Goal: Task Accomplishment & Management: Use online tool/utility

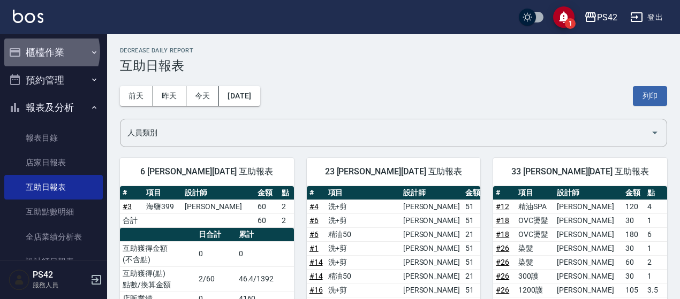
click at [46, 52] on button "櫃檯作業" at bounding box center [53, 53] width 98 height 28
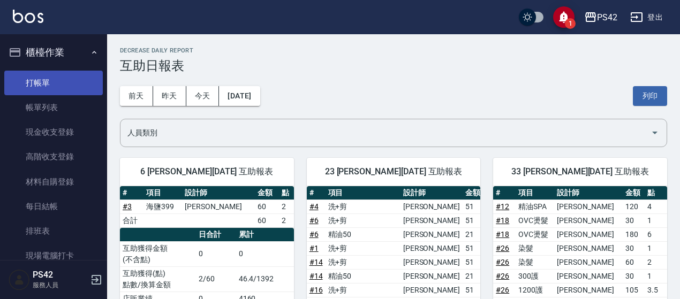
click at [50, 75] on link "打帳單" at bounding box center [53, 83] width 98 height 25
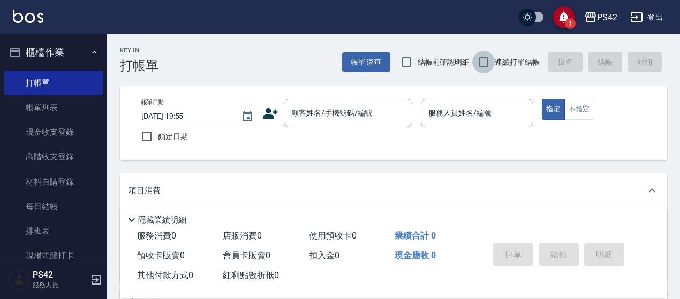
click at [480, 62] on input "連續打單結帳" at bounding box center [483, 62] width 22 height 22
checkbox input "true"
click at [306, 120] on input "顧客姓名/手機號碼/編號" at bounding box center [339, 113] width 103 height 19
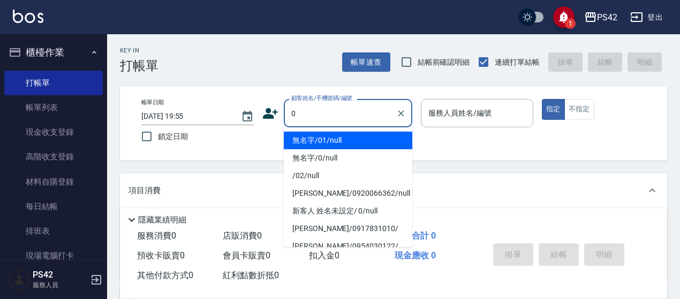
type input "無名字/01/null"
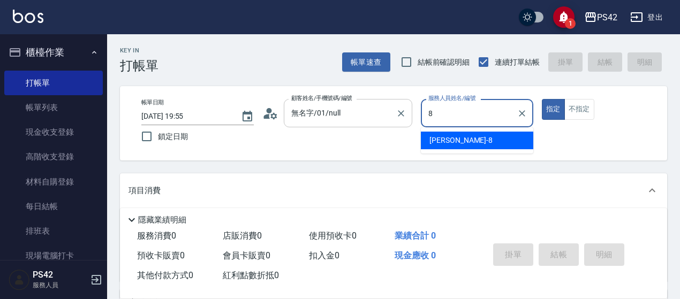
type input "張KIVI-8"
type button "true"
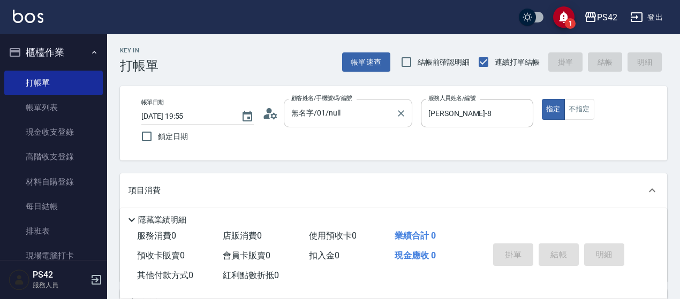
type input "無名字/0/null"
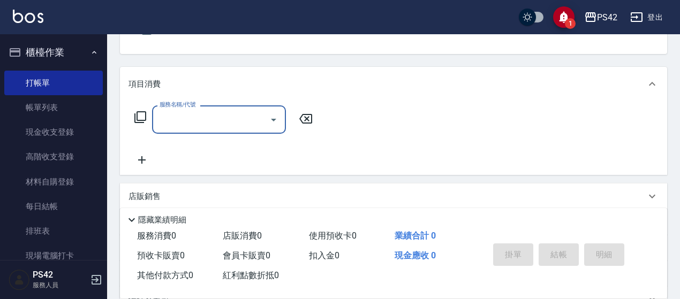
scroll to position [107, 0]
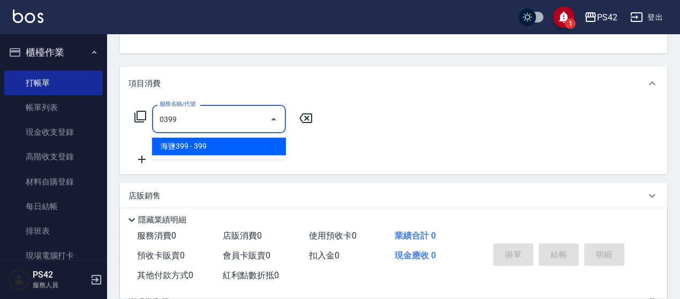
type input "海鹽399(0399)"
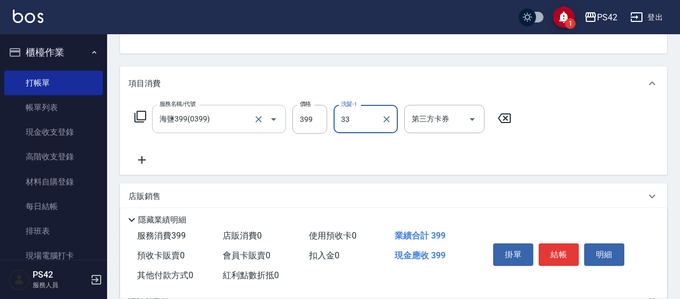
type input "陳盈嵐-33"
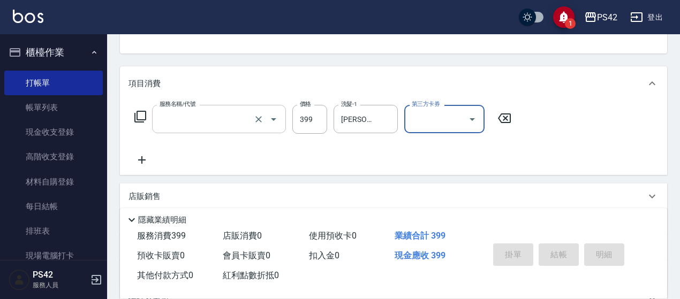
scroll to position [104, 0]
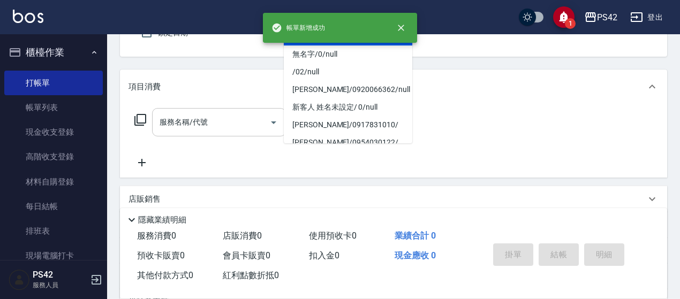
type input "無名字/01/null"
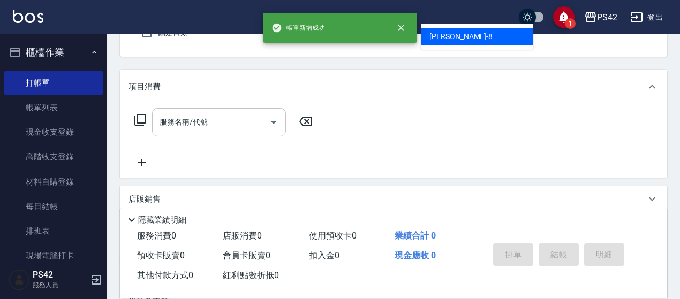
type input "張KIVI-8"
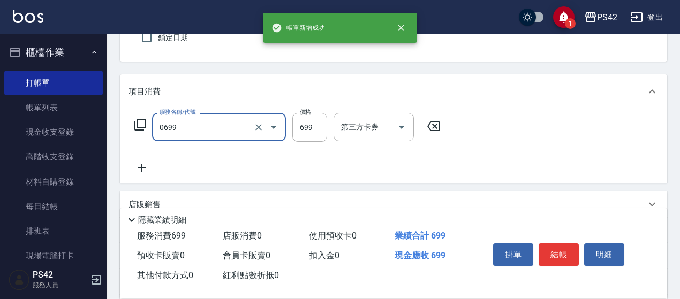
type input "精油SPA(0699)"
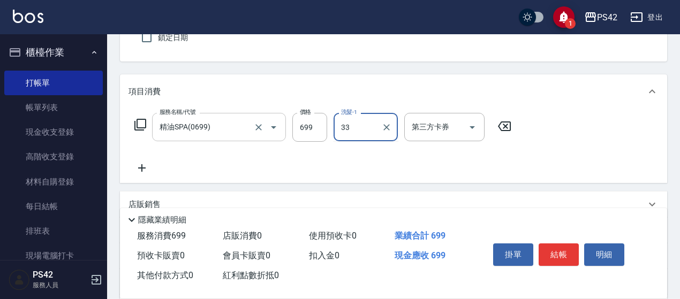
type input "陳盈嵐-33"
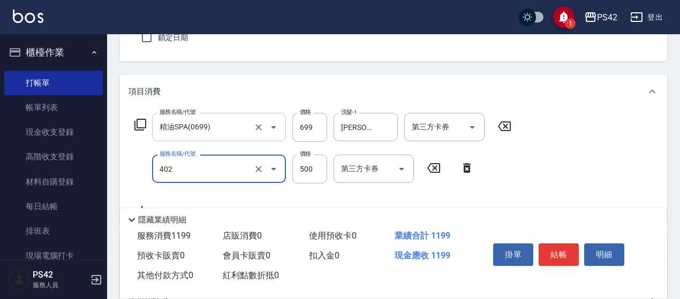
type input "500護(402)"
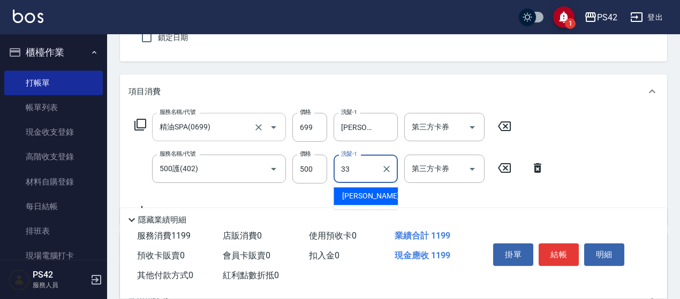
type input "陳盈嵐-33"
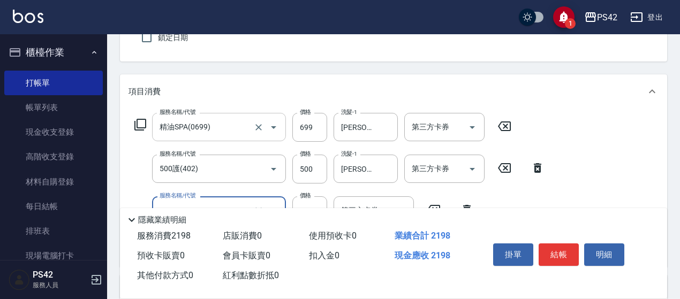
type input "染髮(501)"
type input "1800"
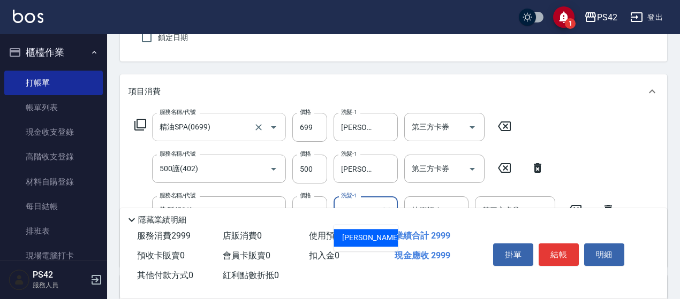
type input "陳盈嵐-33"
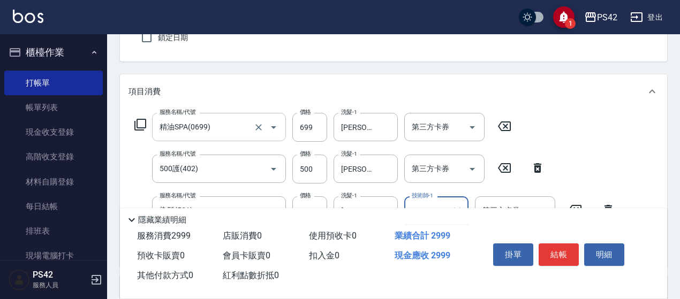
type input "陳盈嵐-33"
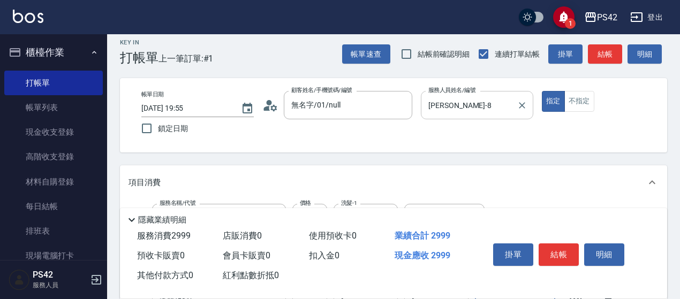
scroll to position [0, 0]
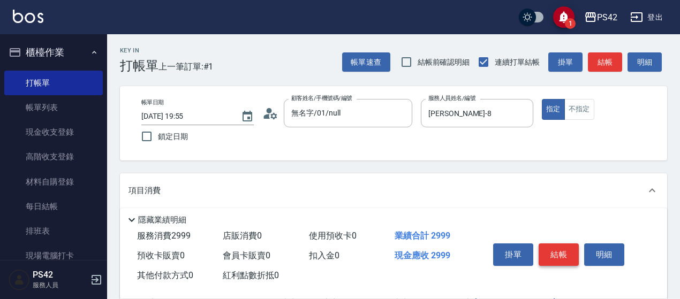
click at [556, 244] on button "結帳" at bounding box center [558, 255] width 40 height 22
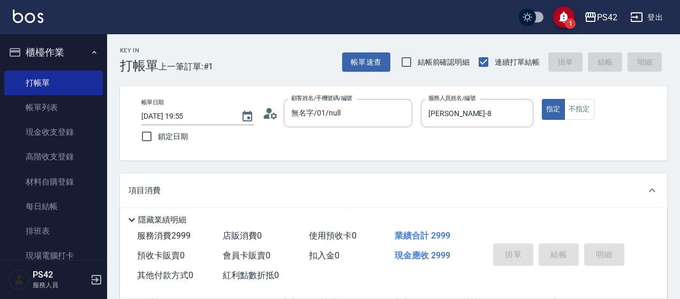
type input "2025/09/23 19:56"
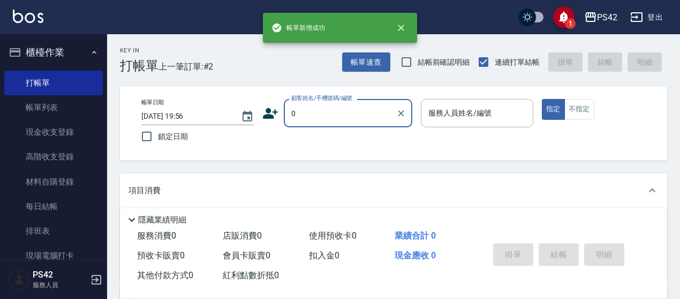
type input "無名字/01/null"
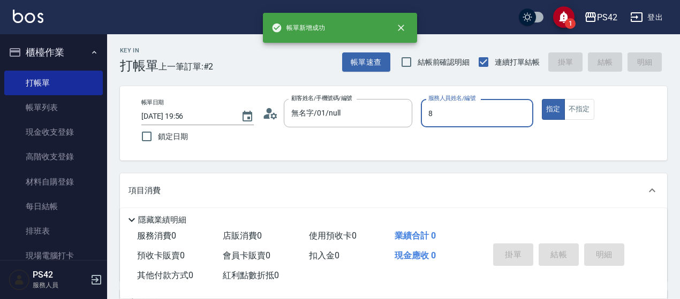
type input "張KIVI-8"
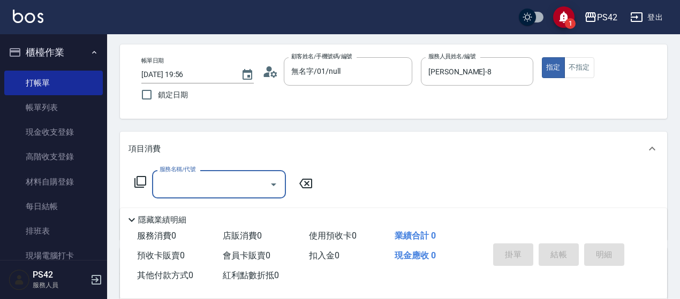
scroll to position [107, 0]
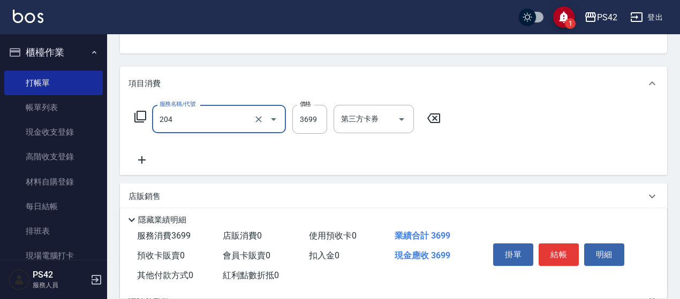
type input "OVC燙髮(204)"
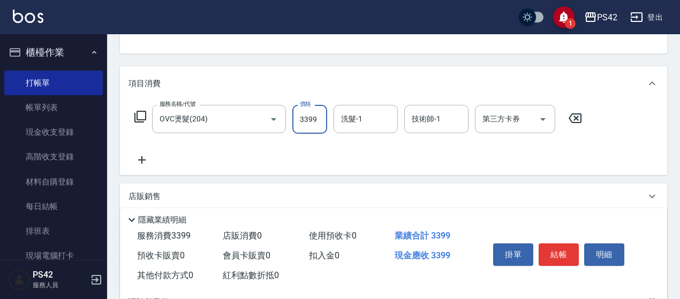
type input "3399"
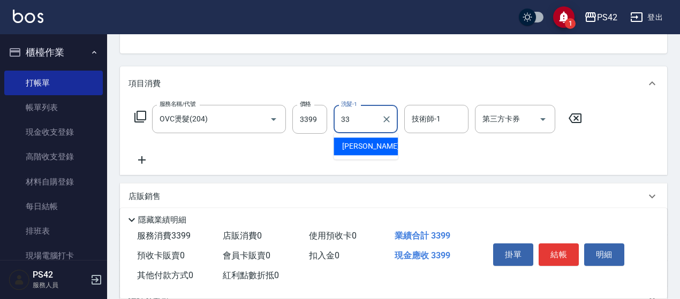
type input "陳盈嵐-33"
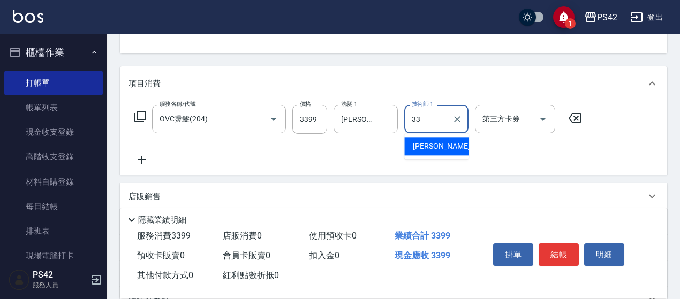
type input "陳盈嵐-33"
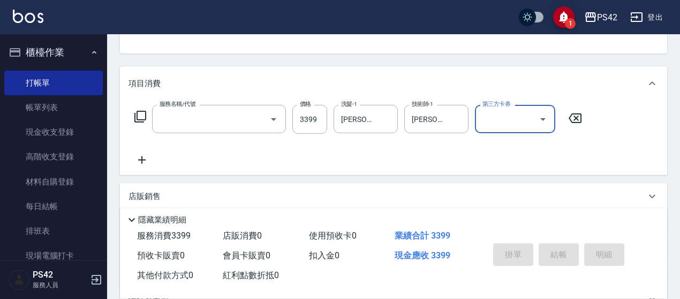
scroll to position [104, 0]
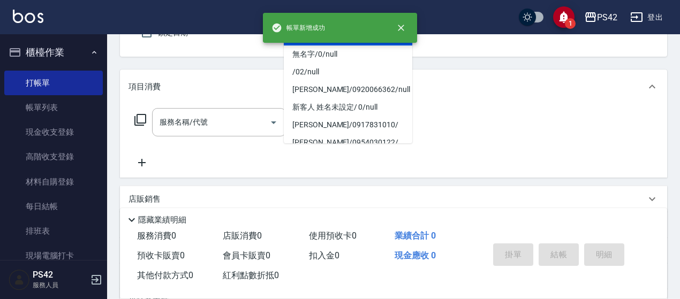
type input "無名字/01/null"
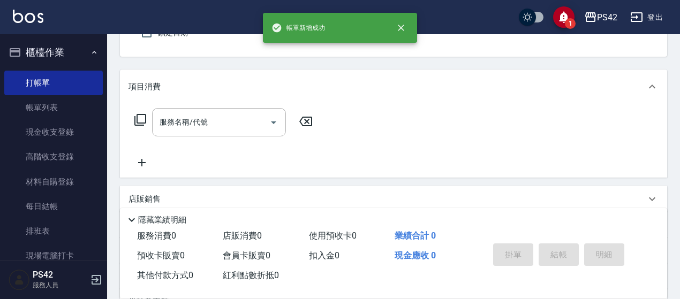
type input "陳芷涵-2"
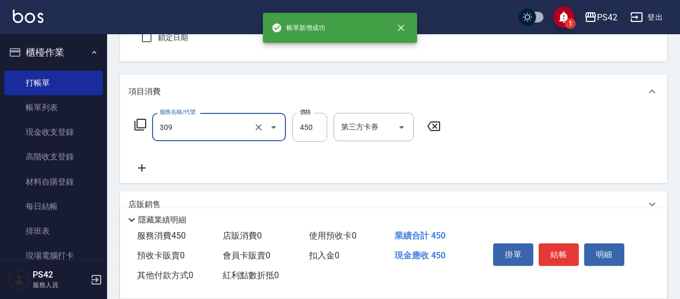
type input "洗+剪(309)"
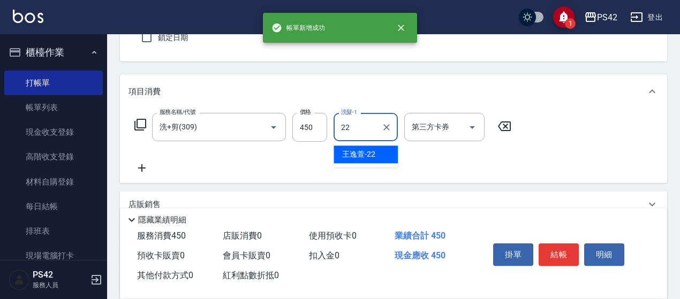
type input "王逸萱-22"
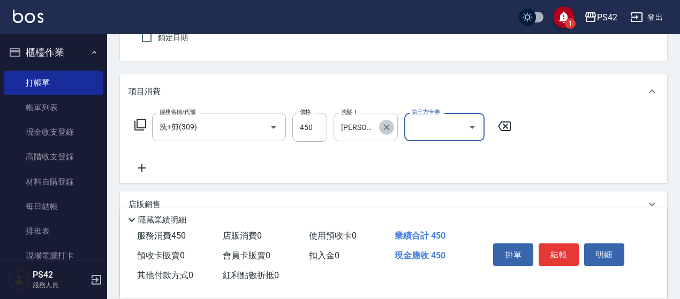
click at [385, 129] on icon "Clear" at bounding box center [386, 127] width 11 height 11
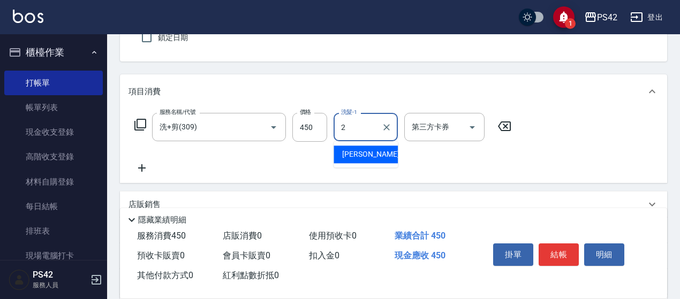
type input "陳芷涵-2"
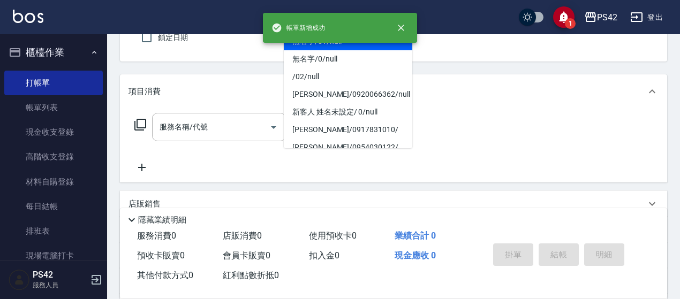
type input "無名字/01/null"
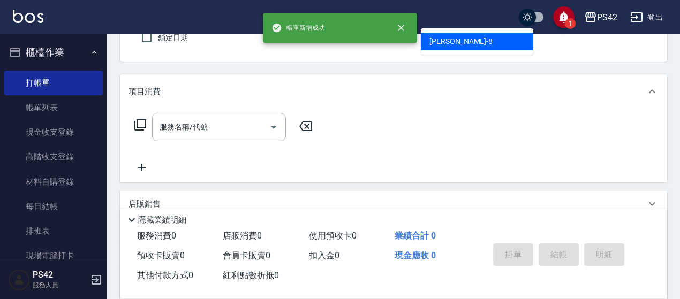
type input "張KIVI-8"
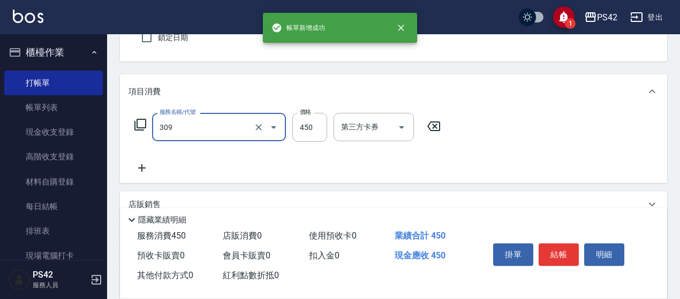
type input "洗+剪(309)"
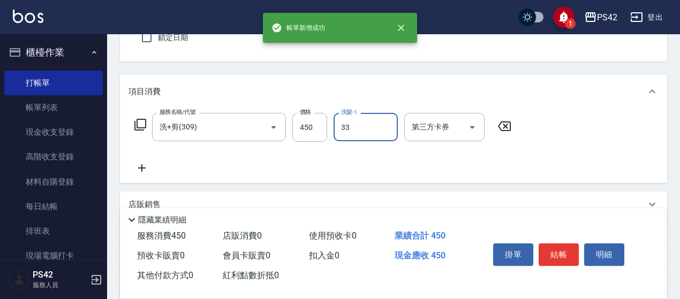
type input "陳盈嵐-33"
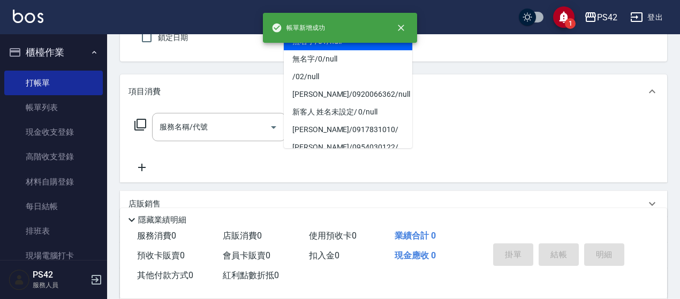
type input "無名字/01/null"
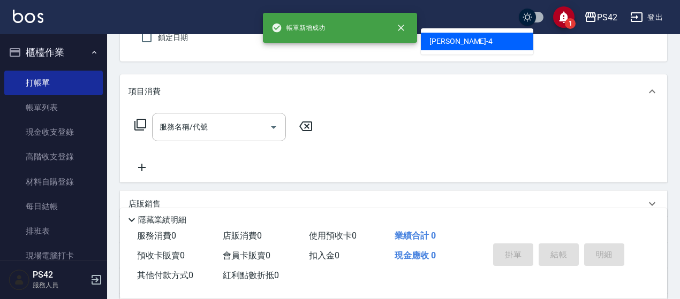
type input "程汶珊-4"
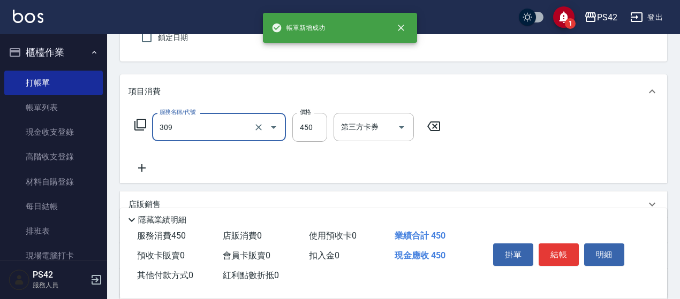
type input "洗+剪(309)"
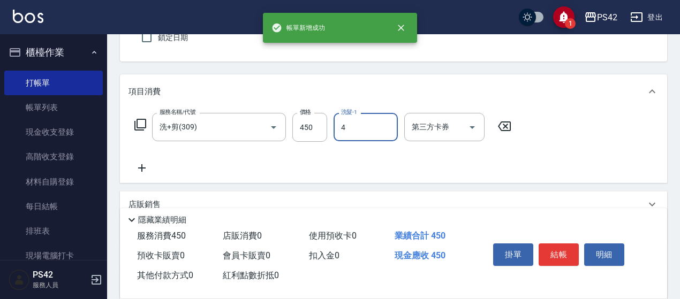
type input "程汶珊-4"
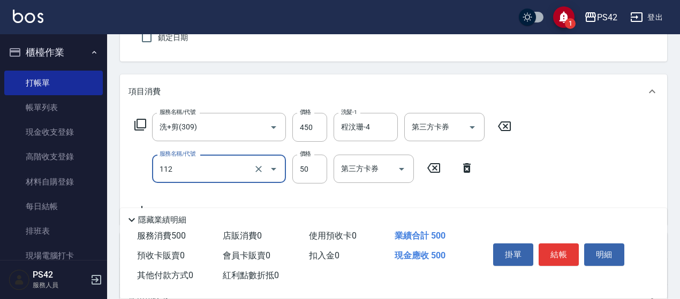
type input "精油50(112)"
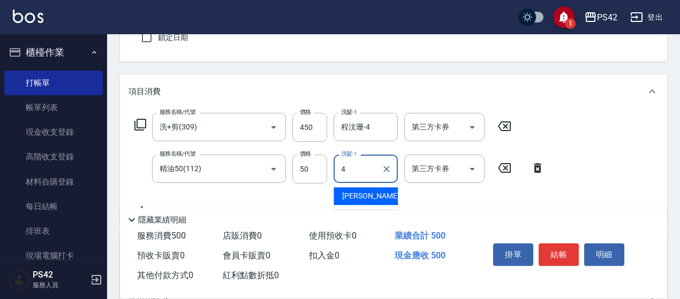
type input "程汶珊-4"
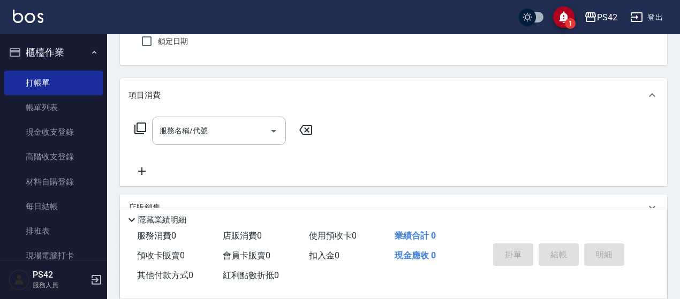
scroll to position [0, 0]
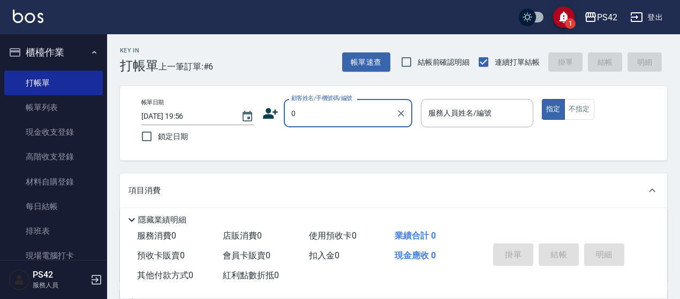
type input "無名字/01/null"
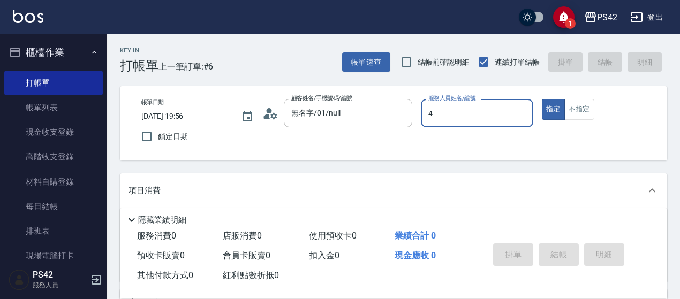
type input "程汶珊-4"
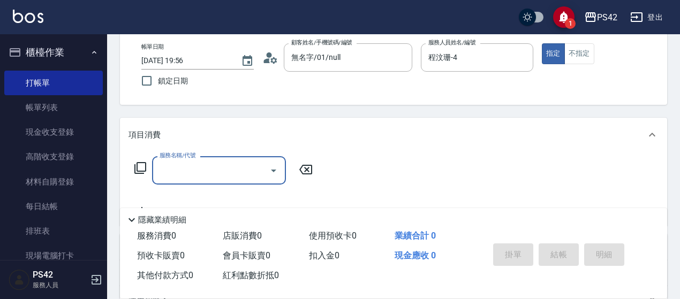
scroll to position [107, 0]
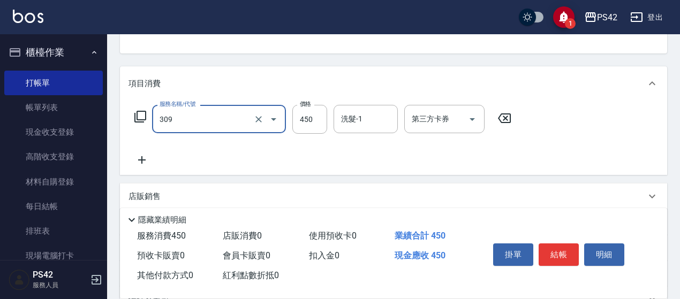
type input "洗+剪(309)"
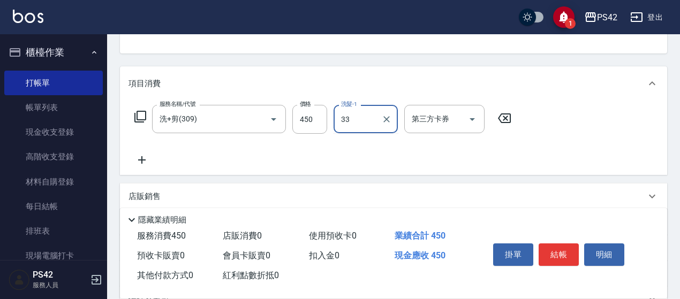
type input "陳盈嵐-33"
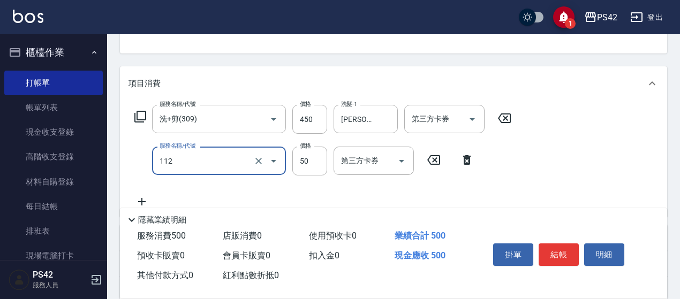
type input "精油50(112)"
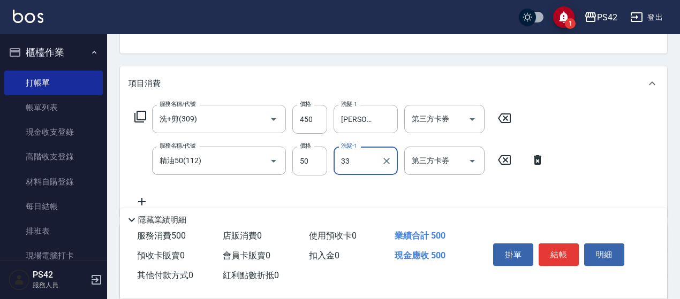
type input "陳盈嵐-33"
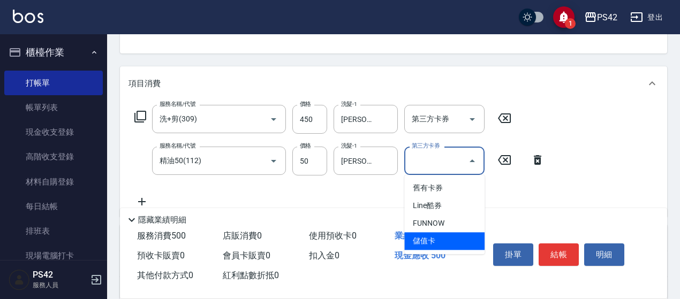
type input "儲值卡"
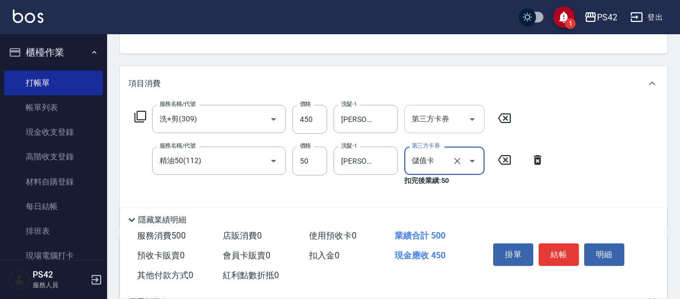
click at [479, 117] on button "Open" at bounding box center [471, 119] width 17 height 17
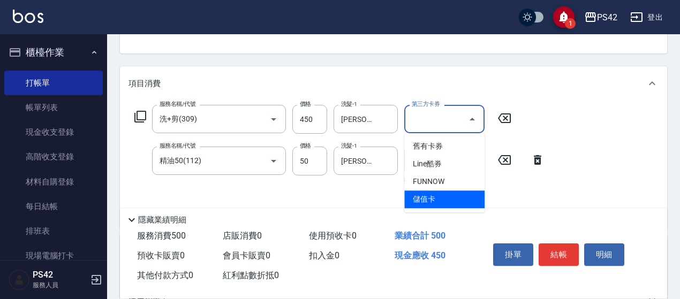
click at [457, 207] on span "儲值卡" at bounding box center [444, 200] width 80 height 18
type input "儲值卡"
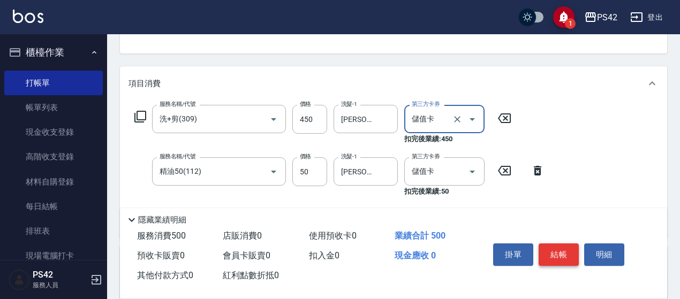
click at [561, 248] on button "結帳" at bounding box center [558, 255] width 40 height 22
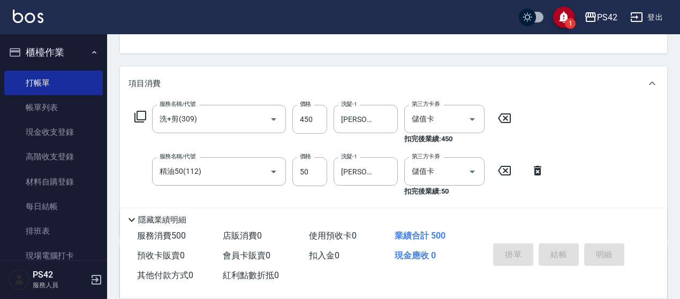
type input "2025/09/23 19:57"
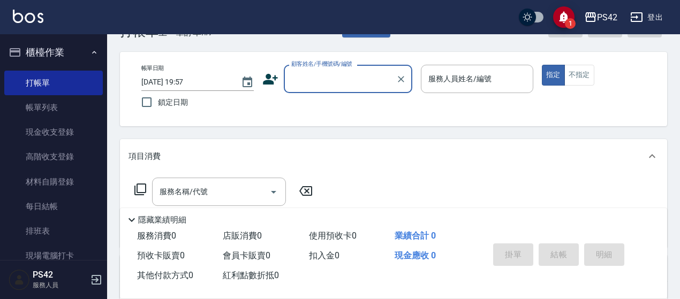
scroll to position [0, 0]
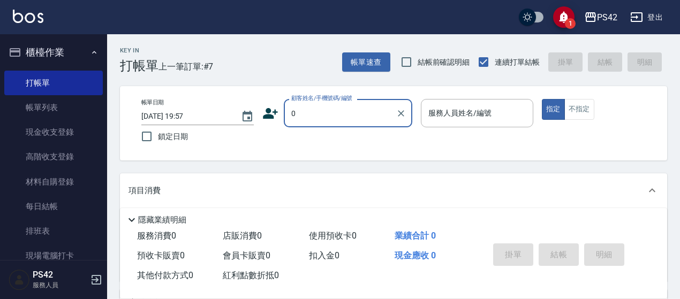
type input "無名字/01/null"
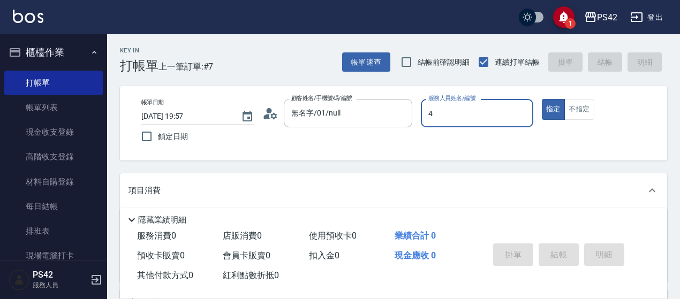
type input "程汶珊-4"
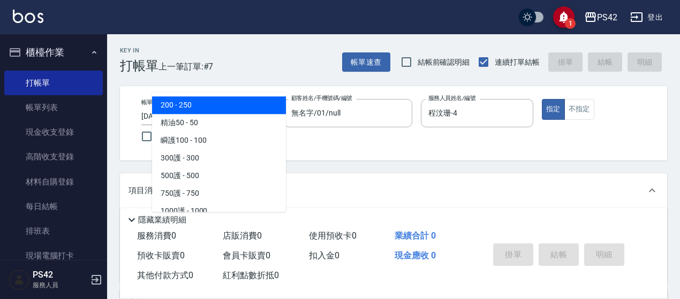
scroll to position [107, 0]
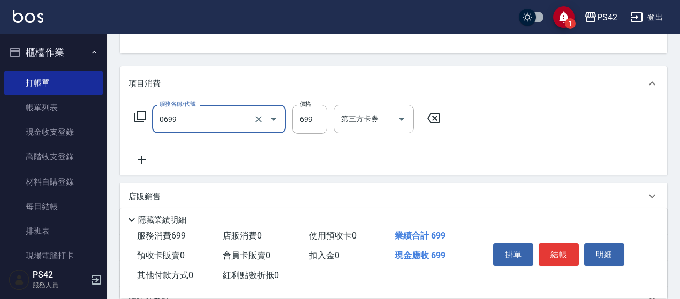
type input "精油SPA(0699)"
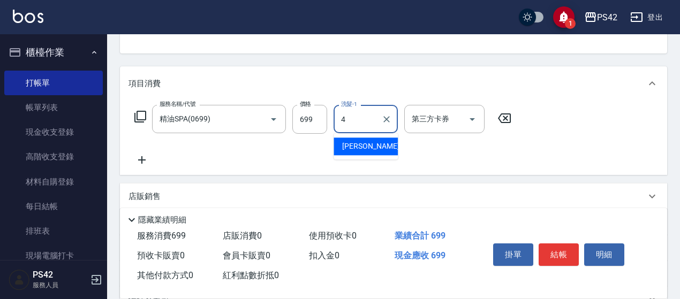
type input "程汶珊-4"
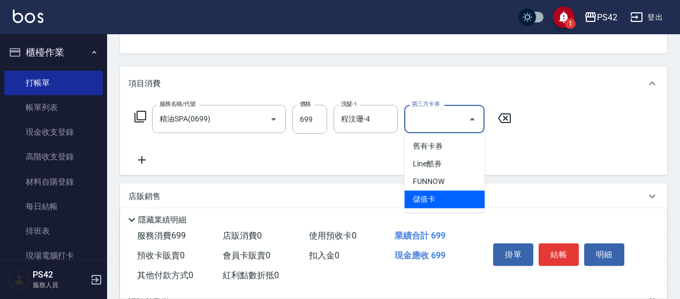
type input "儲值卡"
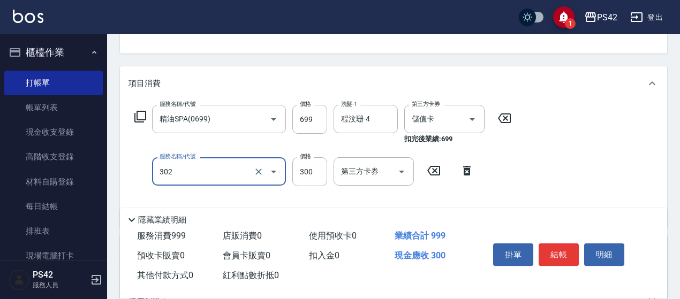
type input "剪髮(302)"
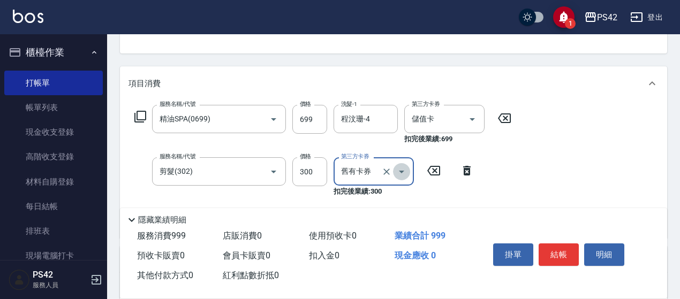
drag, startPoint x: 400, startPoint y: 175, endPoint x: 398, endPoint y: 183, distance: 8.3
click at [400, 175] on icon "Open" at bounding box center [401, 171] width 13 height 13
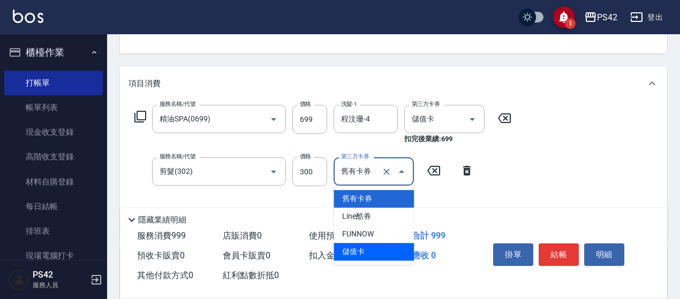
click at [386, 253] on span "儲值卡" at bounding box center [373, 252] width 80 height 18
type input "儲值卡"
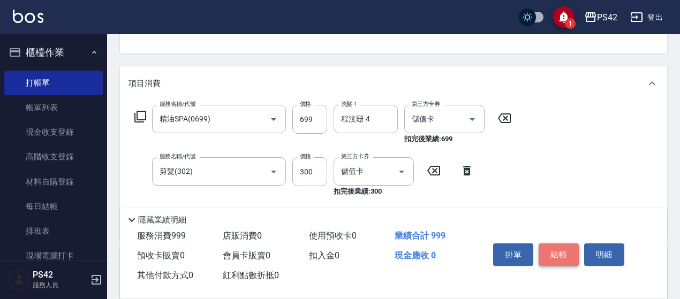
click at [558, 249] on button "結帳" at bounding box center [558, 255] width 40 height 22
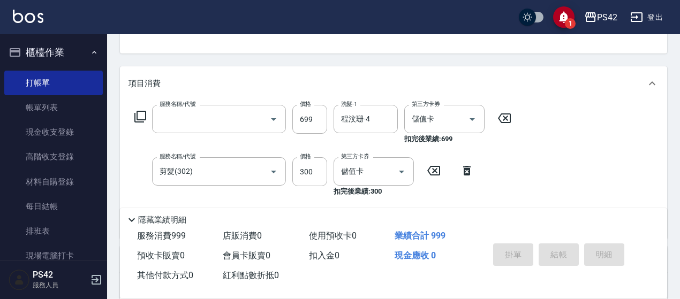
scroll to position [104, 0]
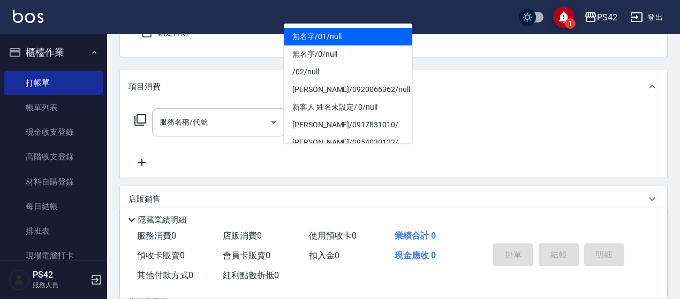
type input "0"
type input "2"
type input "無名字/01/null"
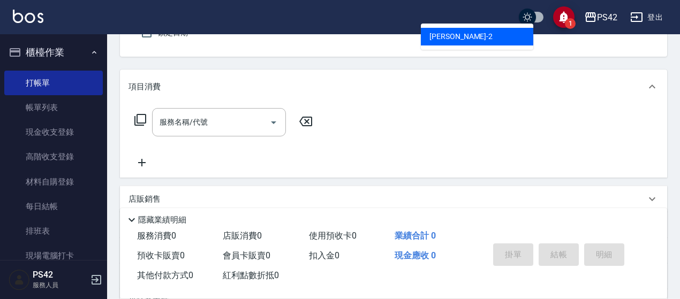
type input "陳芷涵-2"
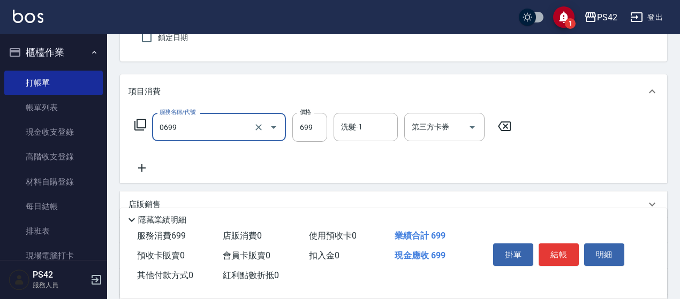
type input "精油SPA(0699)"
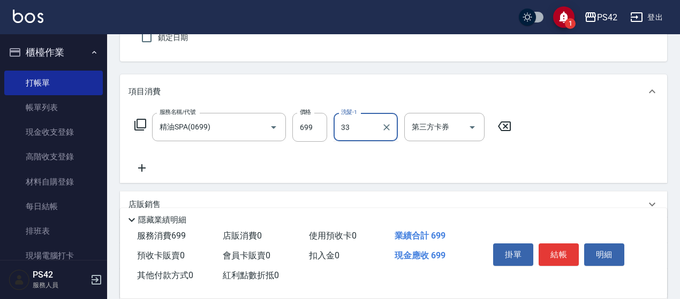
type input "陳盈嵐-33"
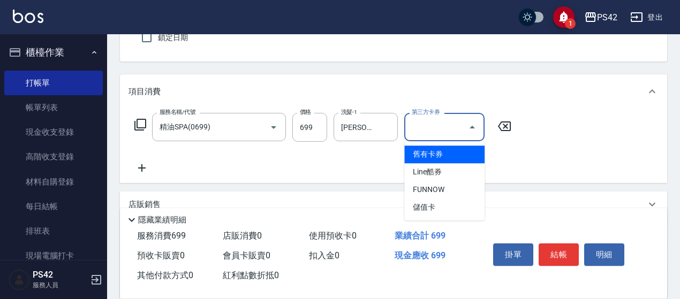
type input "儲值卡"
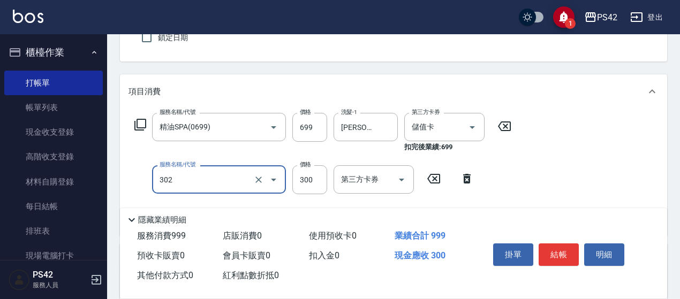
type input "剪髮(302)"
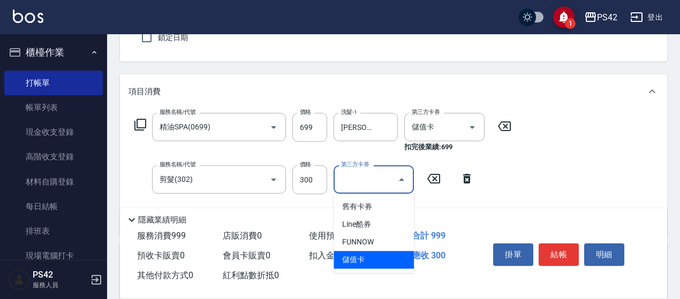
type input "儲值卡"
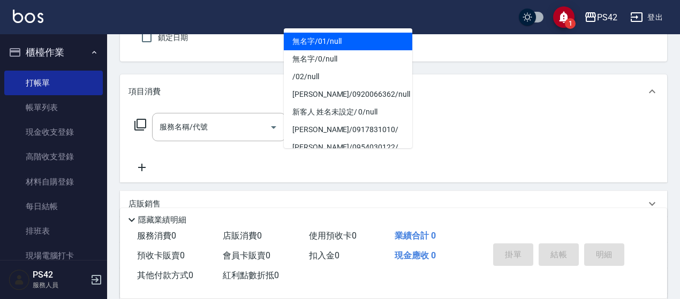
type input "無名字/01/null"
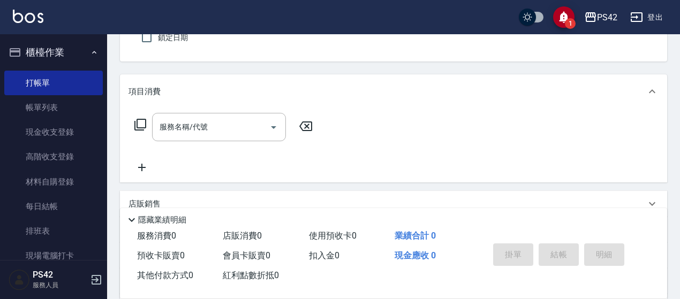
type input "程汶珊-4"
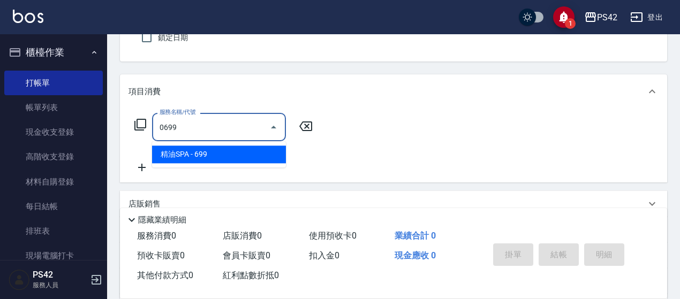
type input "精油SPA(0699)"
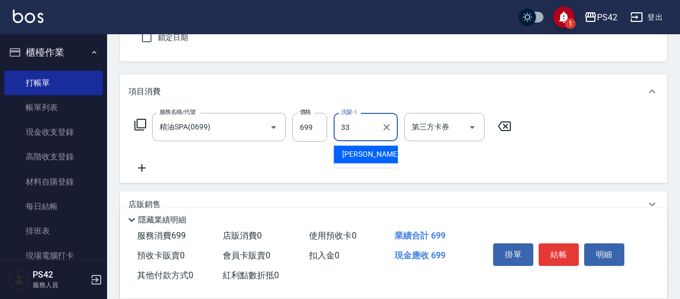
type input "陳盈嵐-33"
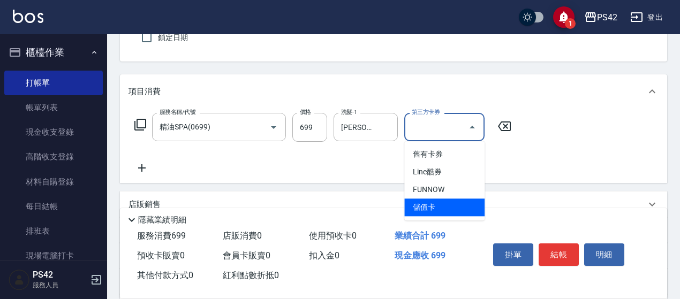
type input "儲值卡"
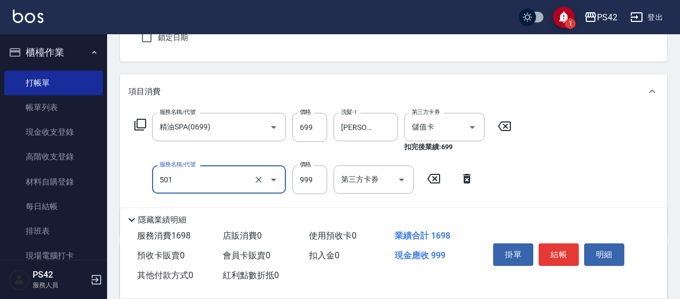
type input "染髮(501)"
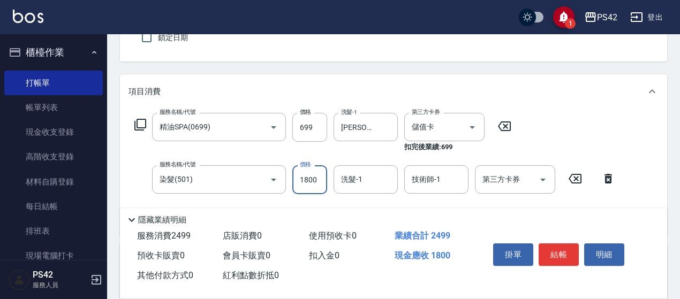
type input "1800"
type input "陳盈嵐-33"
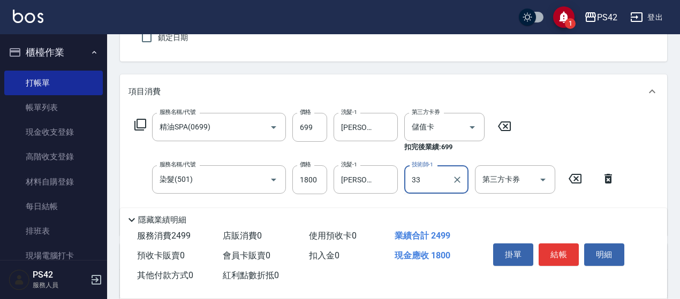
type input "陳盈嵐-33"
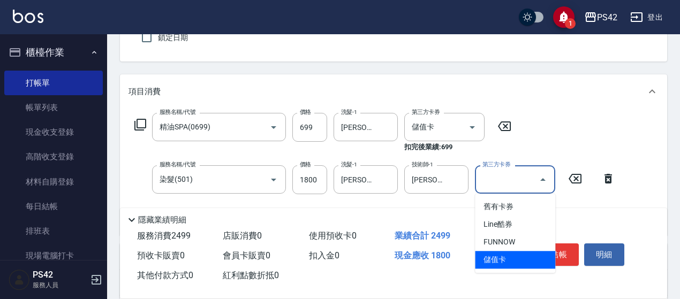
type input "儲值卡"
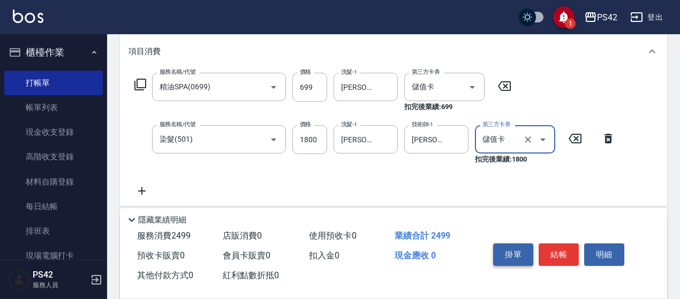
scroll to position [206, 0]
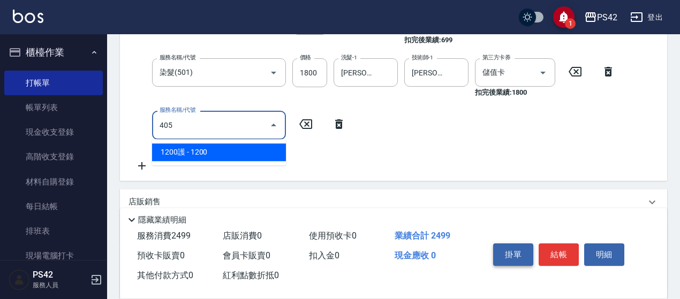
type input "1200護(405)"
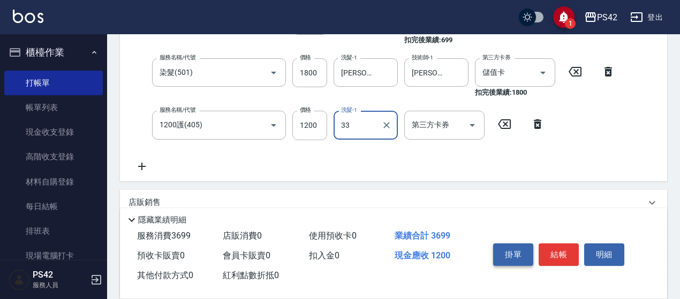
type input "陳盈嵐-33"
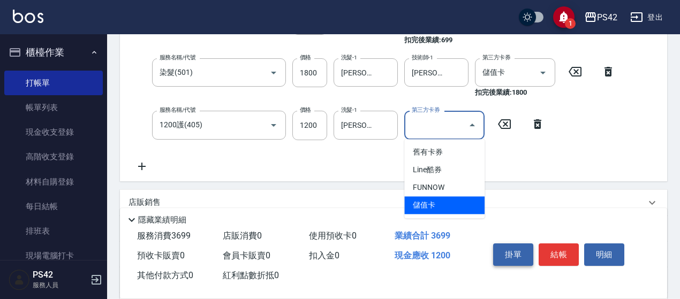
type input "儲值卡"
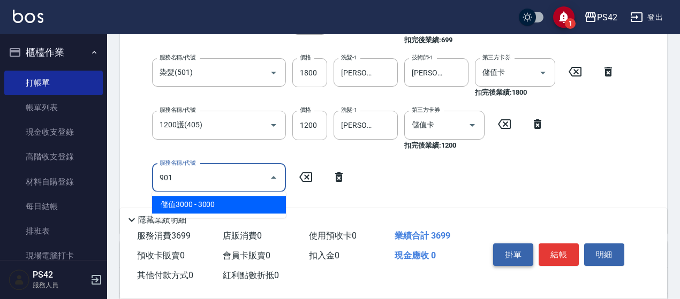
type input "儲值3000(901)"
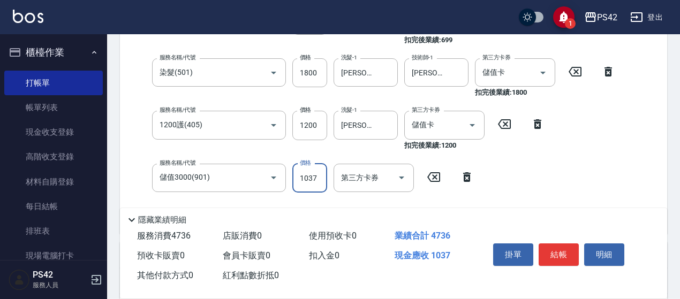
type input "1037"
drag, startPoint x: 633, startPoint y: 152, endPoint x: 626, endPoint y: 153, distance: 6.4
click at [628, 152] on div "服務名稱/代號 精油SPA(0699) 服務名稱/代號 價格 699 價格 洗髮-1 陳盈嵐-33 洗髮-1 第三方卡券 儲值卡 第三方卡券 扣完後業績: 6…" at bounding box center [393, 118] width 547 height 232
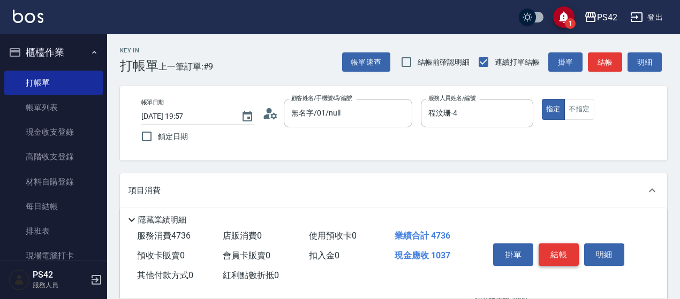
click at [569, 250] on button "結帳" at bounding box center [558, 255] width 40 height 22
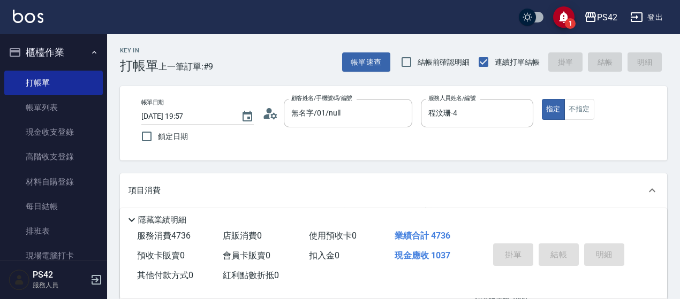
type input "2025/09/23 19:58"
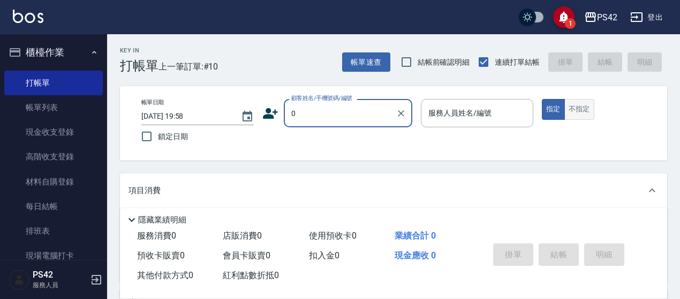
type input "無名字/01/null"
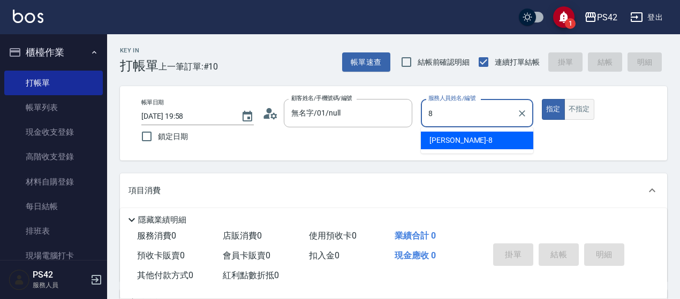
type input "張KIVI-8"
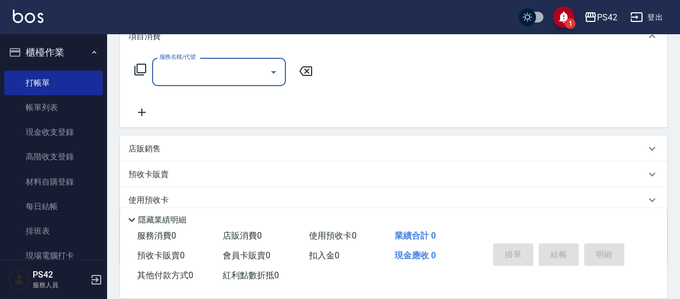
scroll to position [161, 0]
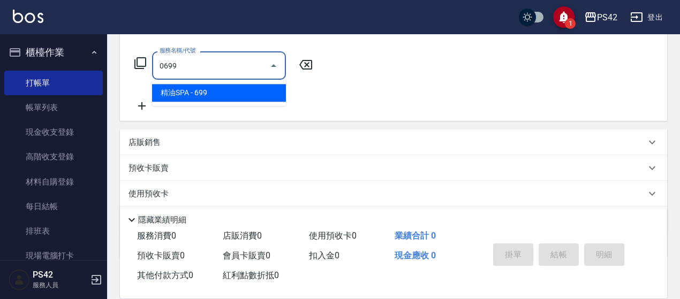
type input "精油SPA(0699)"
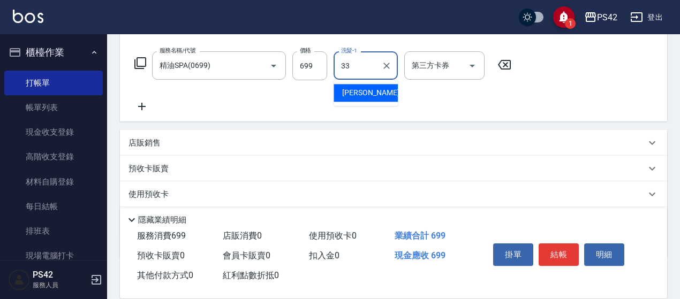
type input "陳盈嵐-33"
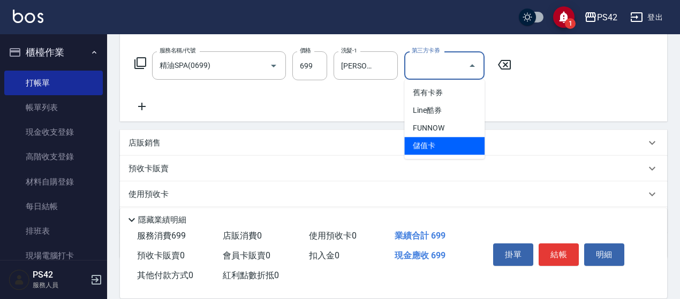
type input "儲值卡"
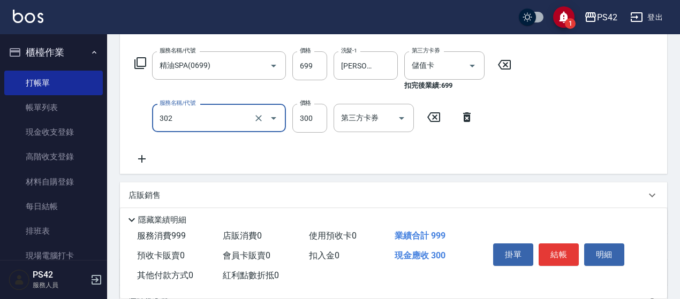
type input "剪髮(302)"
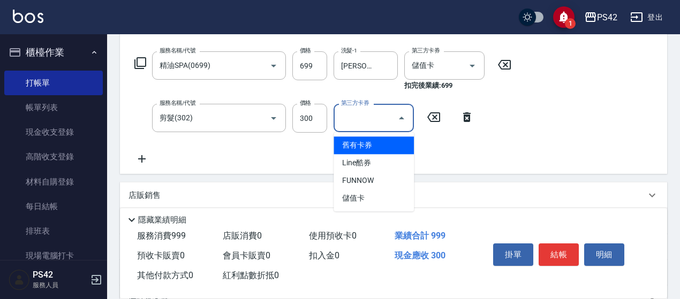
type input "儲值卡"
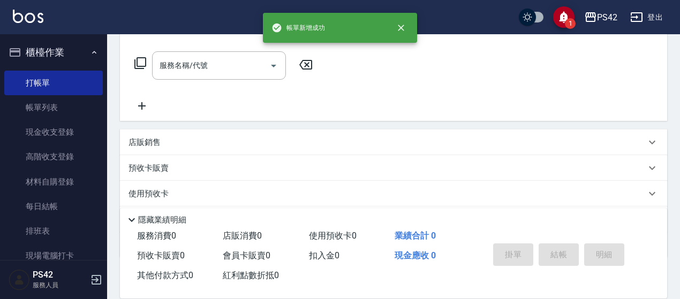
scroll to position [0, 0]
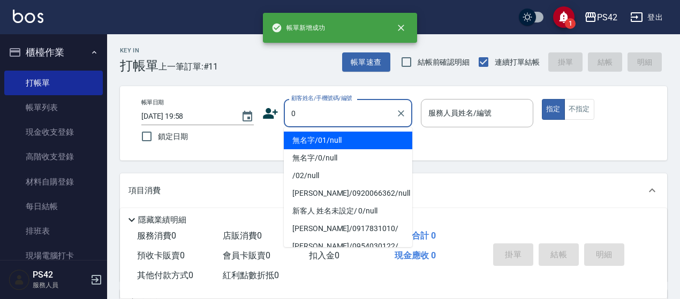
type input "無名字/01/null"
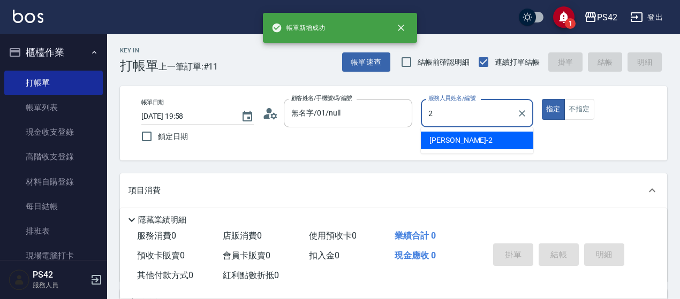
type input "陳芷涵-2"
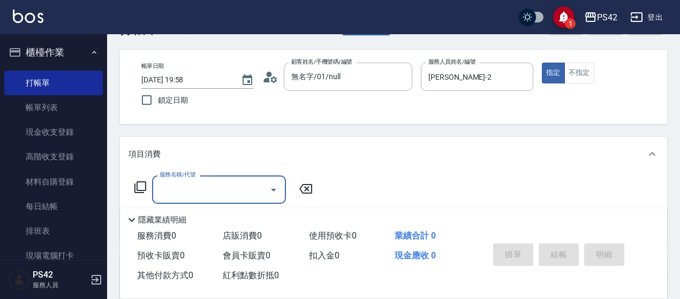
scroll to position [54, 0]
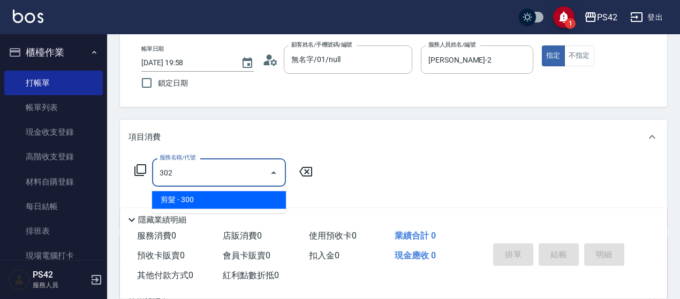
type input "剪髮(302)"
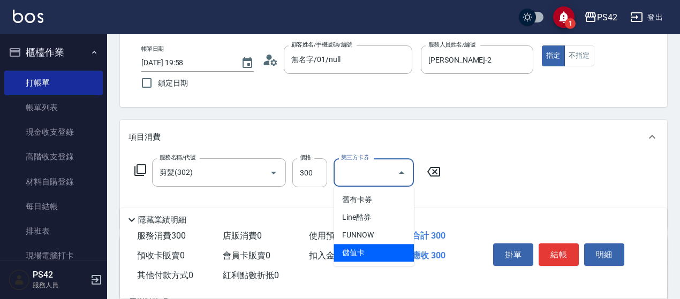
type input "儲值卡"
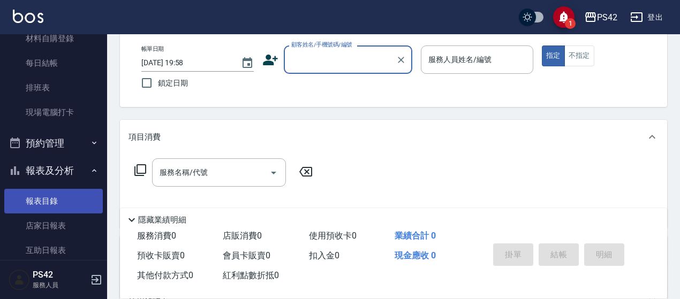
scroll to position [161, 0]
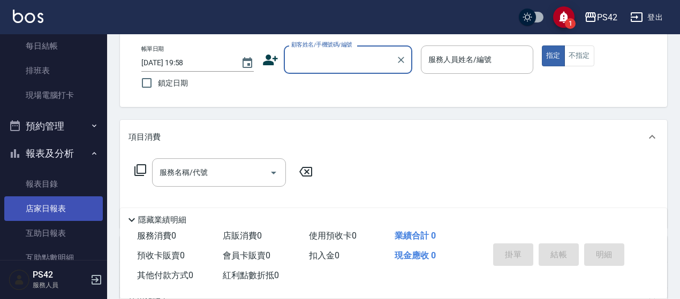
click at [58, 204] on link "店家日報表" at bounding box center [53, 208] width 98 height 25
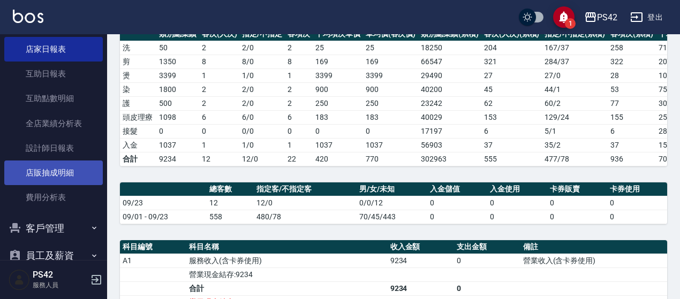
scroll to position [321, 0]
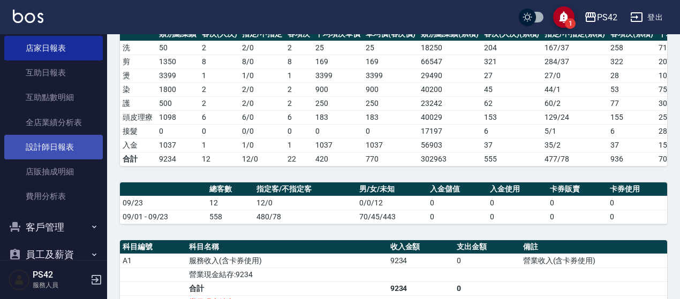
click at [63, 145] on link "設計師日報表" at bounding box center [53, 147] width 98 height 25
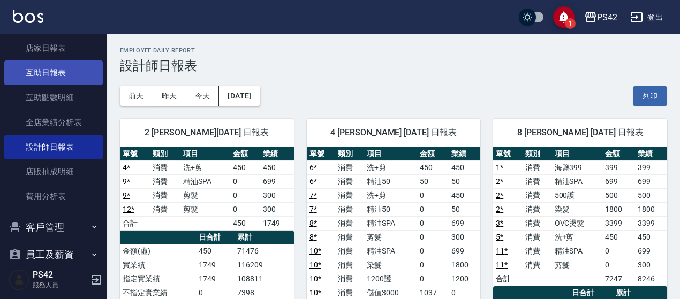
scroll to position [268, 0]
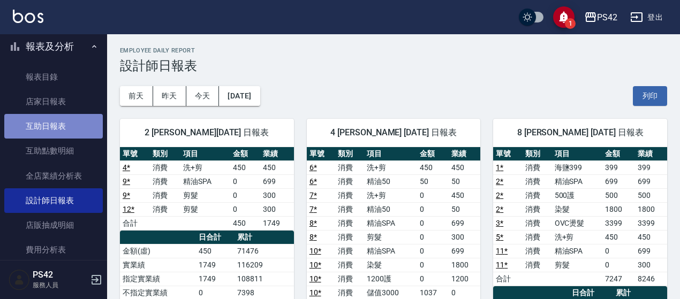
click at [63, 119] on link "互助日報表" at bounding box center [53, 126] width 98 height 25
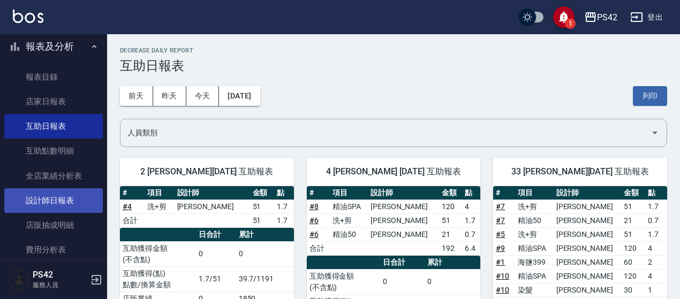
click at [65, 200] on link "設計師日報表" at bounding box center [53, 200] width 98 height 25
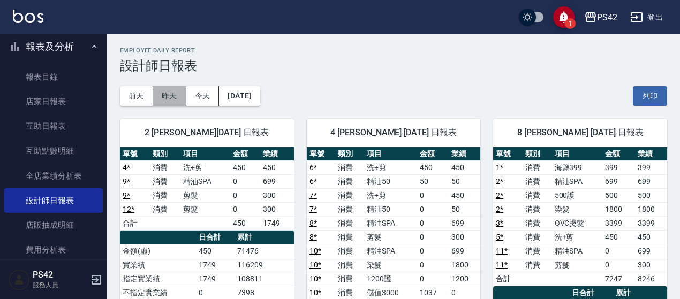
click at [165, 94] on button "昨天" at bounding box center [169, 96] width 33 height 20
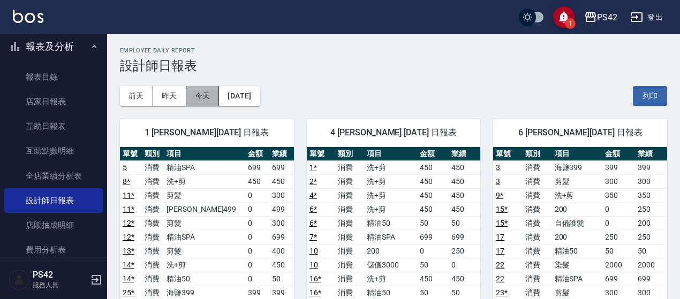
click at [197, 93] on button "今天" at bounding box center [202, 96] width 33 height 20
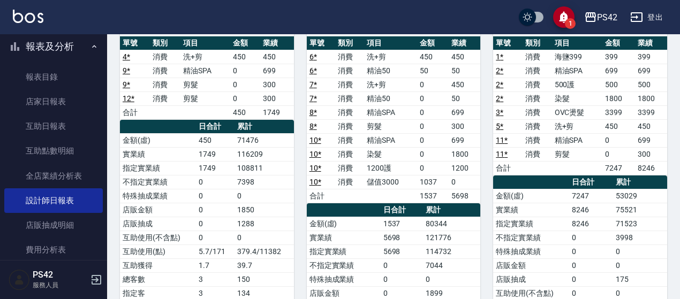
scroll to position [4, 0]
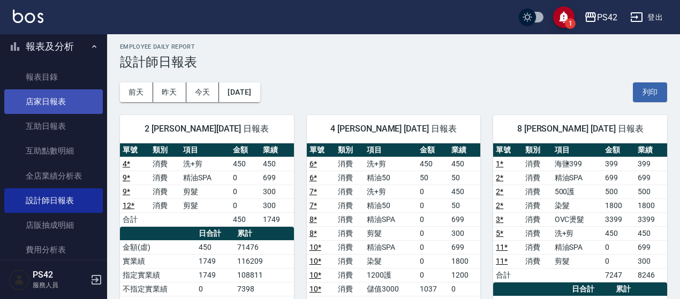
click at [48, 109] on link "店家日報表" at bounding box center [53, 101] width 98 height 25
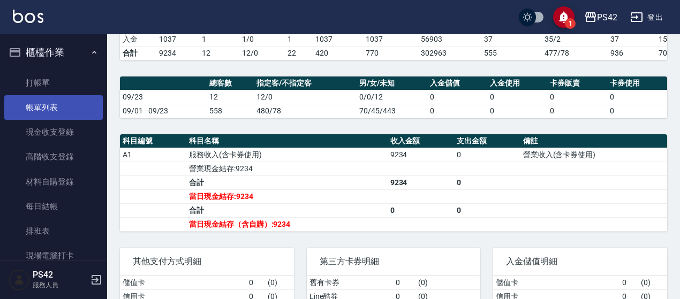
scroll to position [167, 0]
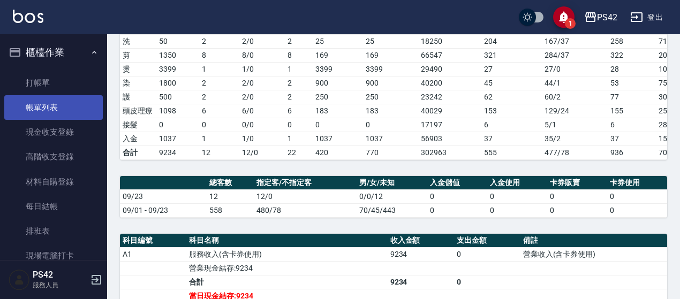
click at [51, 109] on link "帳單列表" at bounding box center [53, 107] width 98 height 25
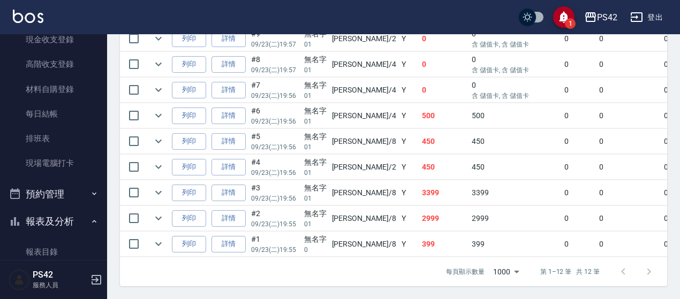
scroll to position [268, 0]
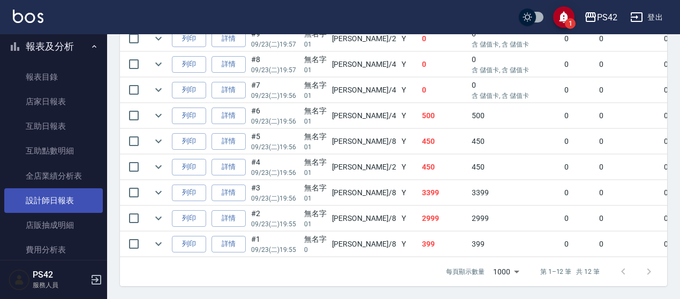
click at [76, 195] on link "設計師日報表" at bounding box center [53, 200] width 98 height 25
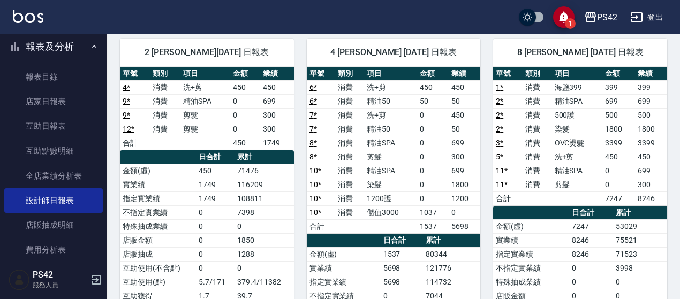
scroll to position [54, 0]
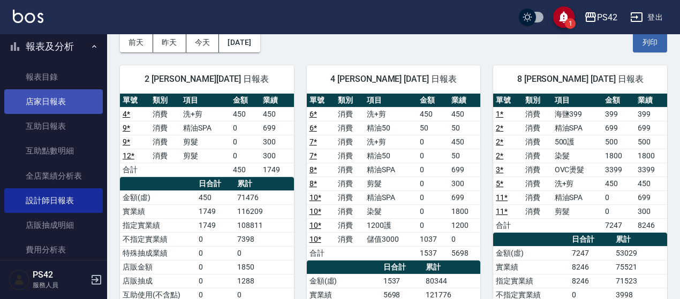
click at [30, 99] on link "店家日報表" at bounding box center [53, 101] width 98 height 25
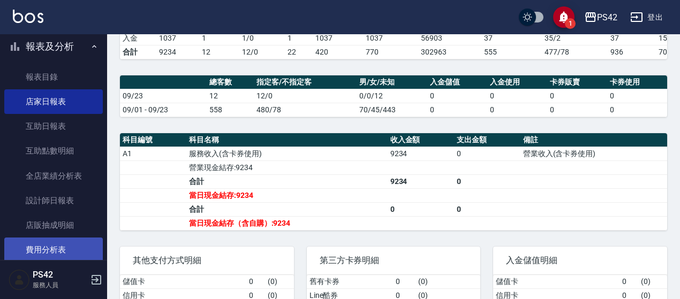
scroll to position [369, 0]
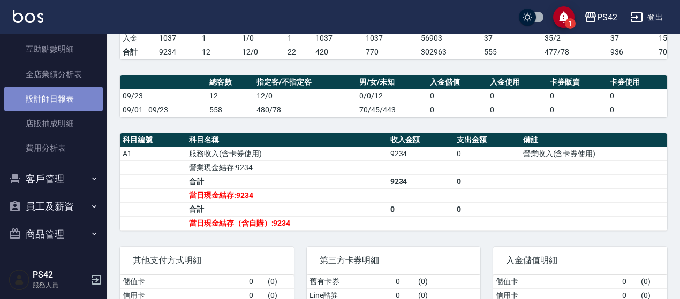
click at [79, 100] on link "設計師日報表" at bounding box center [53, 99] width 98 height 25
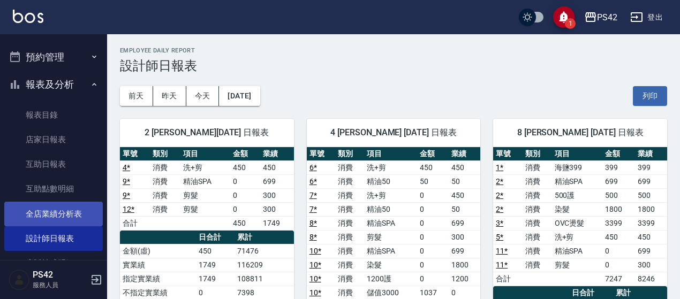
scroll to position [209, 0]
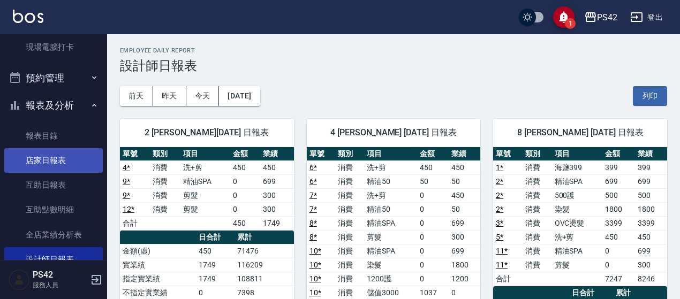
click at [62, 154] on link "店家日報表" at bounding box center [53, 160] width 98 height 25
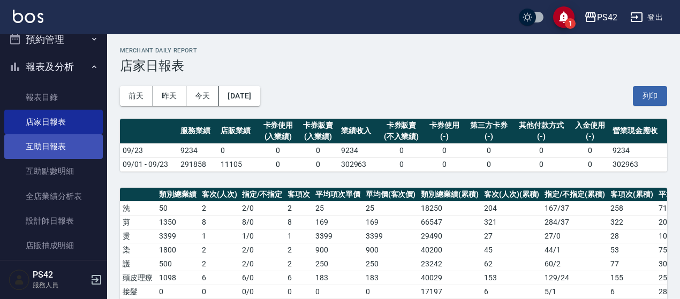
scroll to position [262, 0]
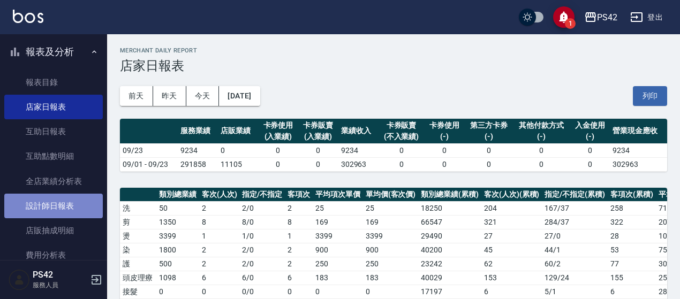
click at [59, 196] on link "設計師日報表" at bounding box center [53, 206] width 98 height 25
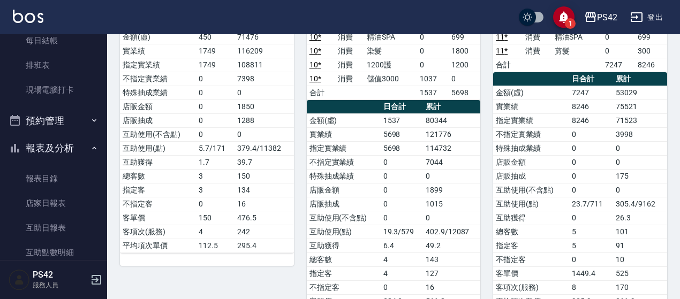
scroll to position [155, 0]
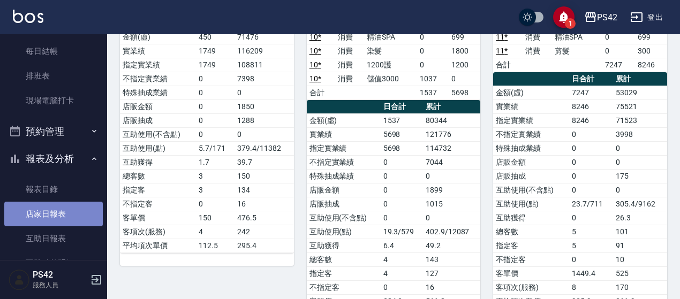
click at [76, 219] on link "店家日報表" at bounding box center [53, 214] width 98 height 25
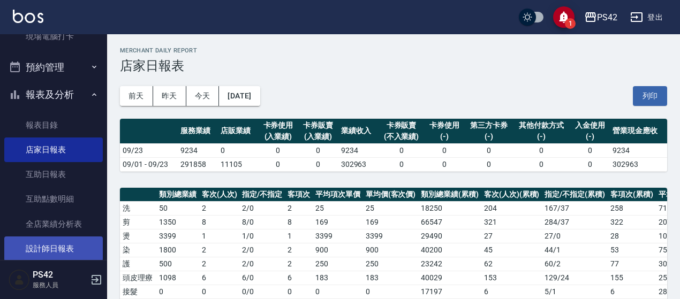
scroll to position [316, 0]
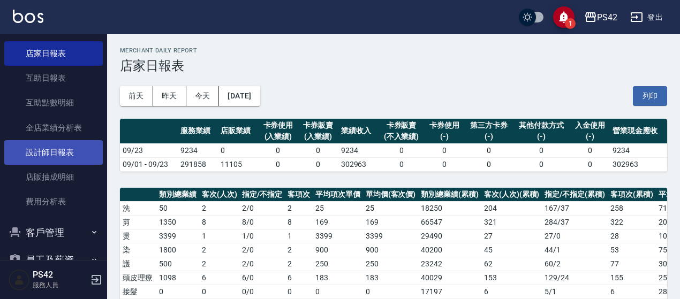
click at [56, 146] on link "設計師日報表" at bounding box center [53, 152] width 98 height 25
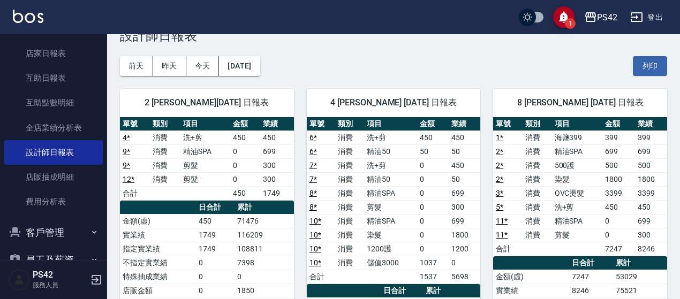
scroll to position [54, 0]
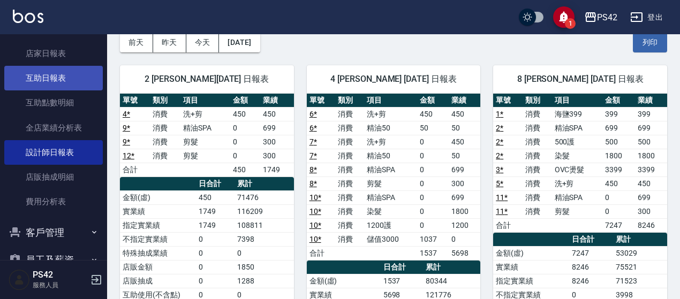
click at [46, 83] on link "互助日報表" at bounding box center [53, 78] width 98 height 25
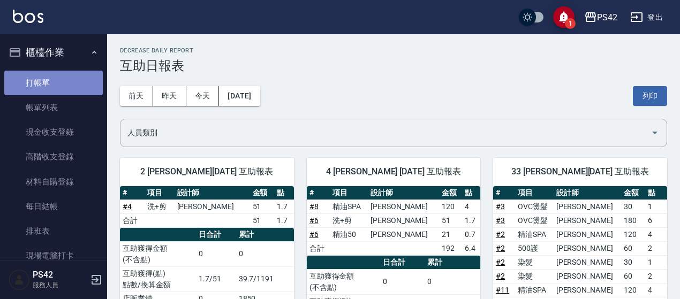
click at [62, 89] on link "打帳單" at bounding box center [53, 83] width 98 height 25
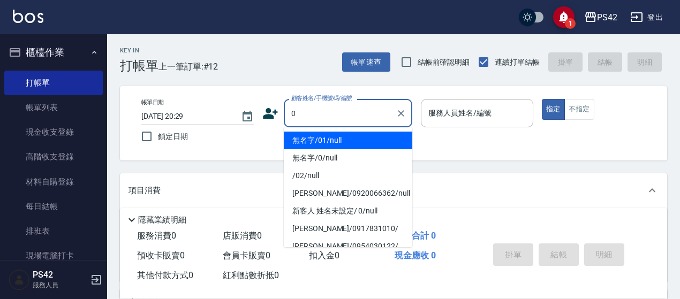
type input "無名字/01/null"
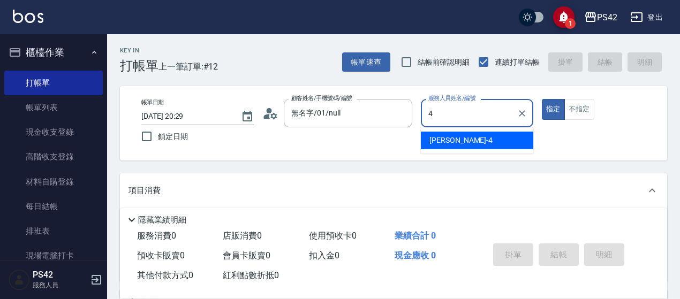
type input "程汶珊-4"
type button "true"
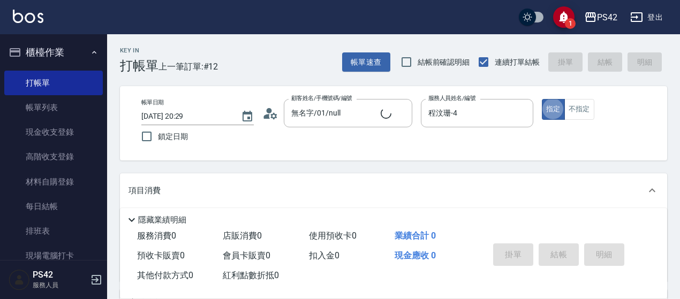
type input "無名字/0/null"
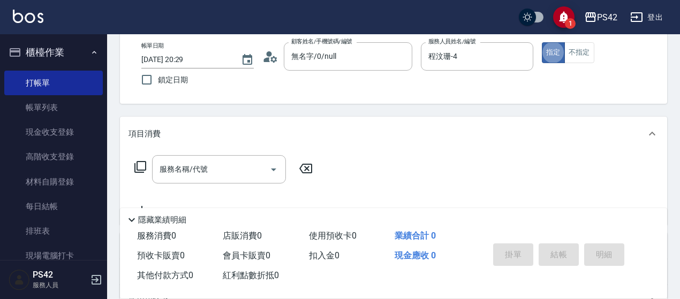
scroll to position [107, 0]
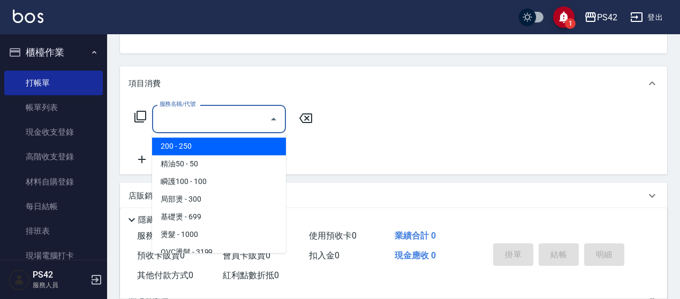
click at [212, 112] on input "服務名稱/代號" at bounding box center [211, 119] width 108 height 19
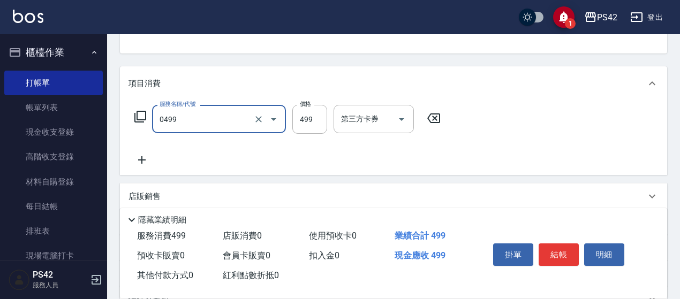
type input "伊黛莉499(0499)"
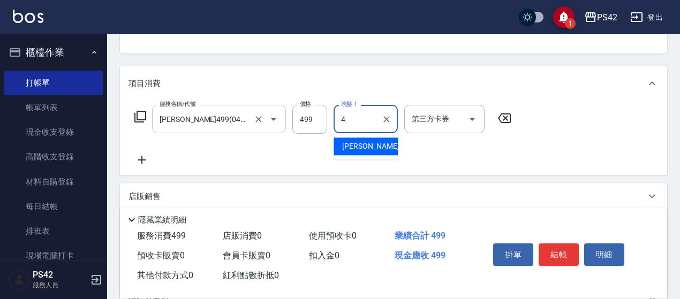
type input "程汶珊-4"
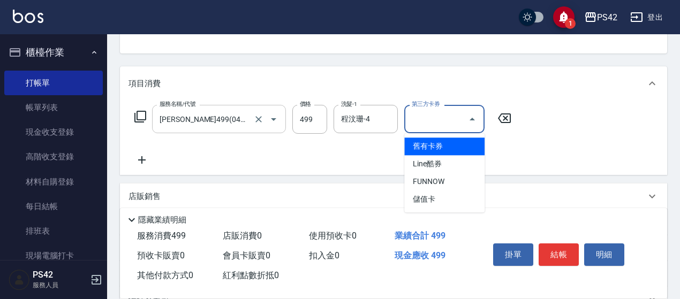
type input "儲值卡"
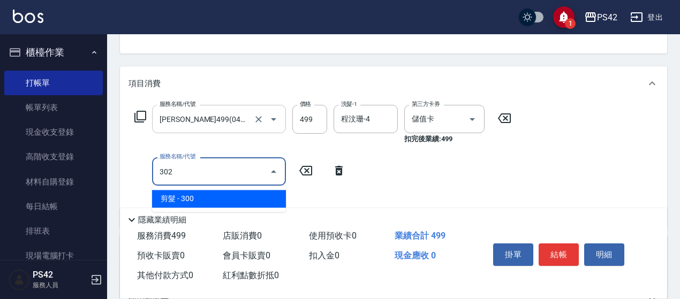
type input "剪髮(302)"
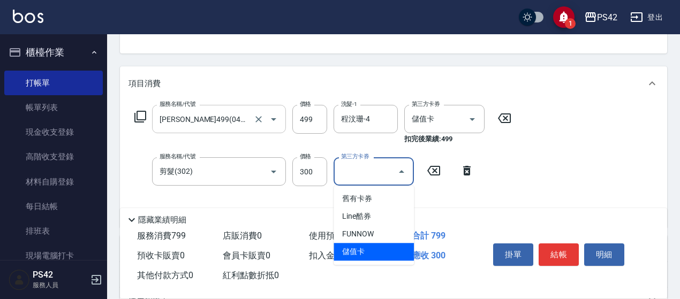
type input "儲值卡"
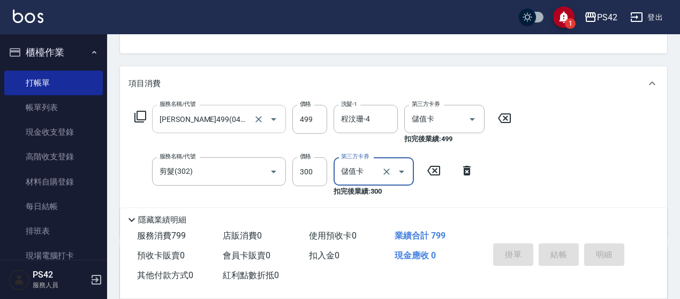
type input "0"
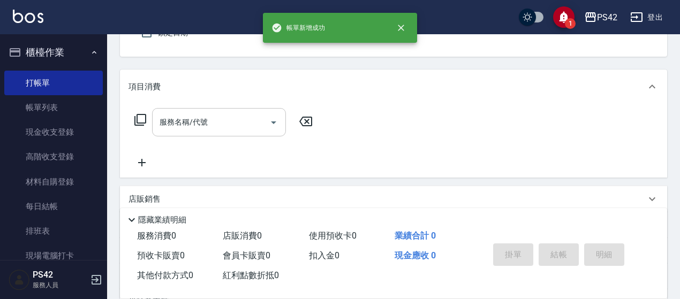
type input "無名字/01/null"
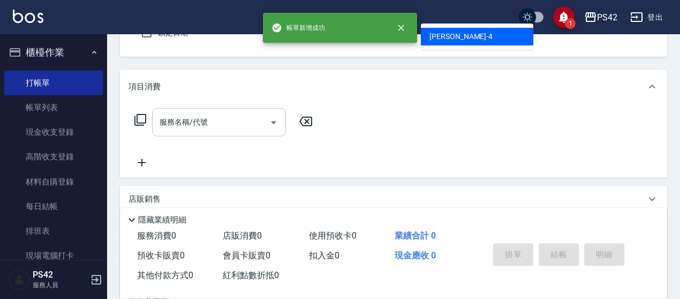
type input "程汶珊-4"
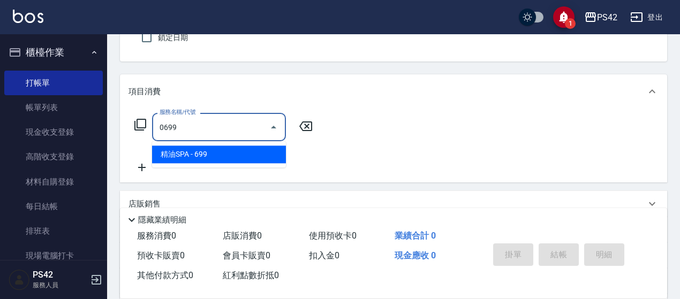
type input "精油SPA(0699)"
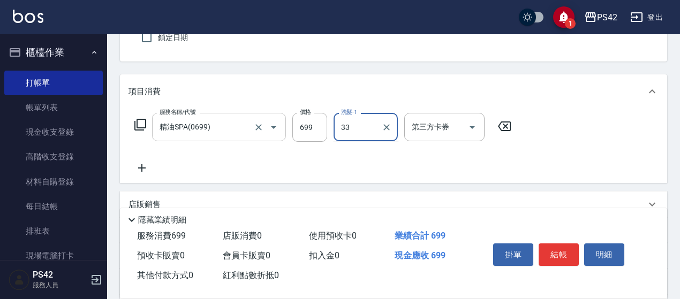
type input "陳盈嵐-33"
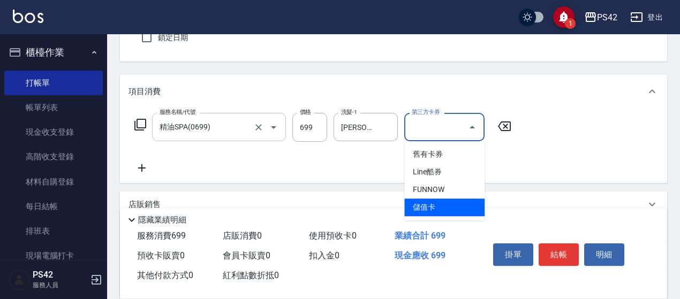
type input "儲值卡"
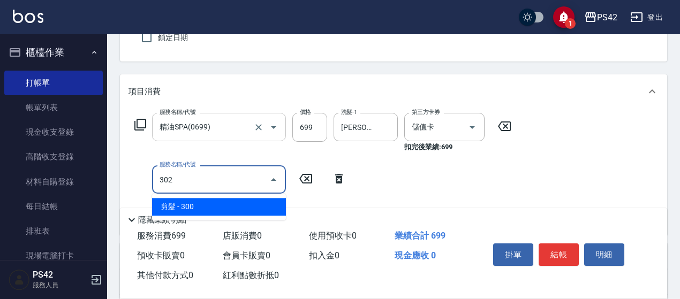
type input "剪髮(302)"
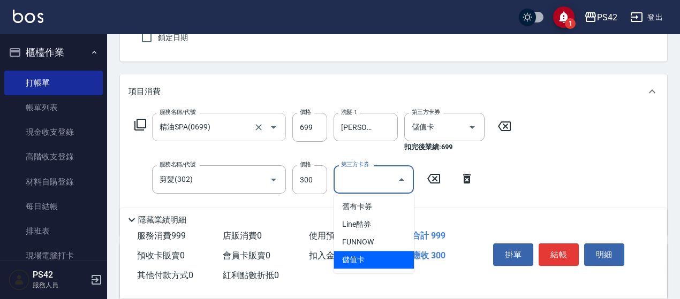
type input "儲值卡"
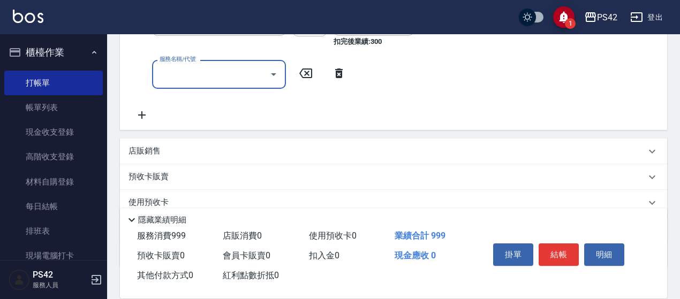
scroll to position [260, 0]
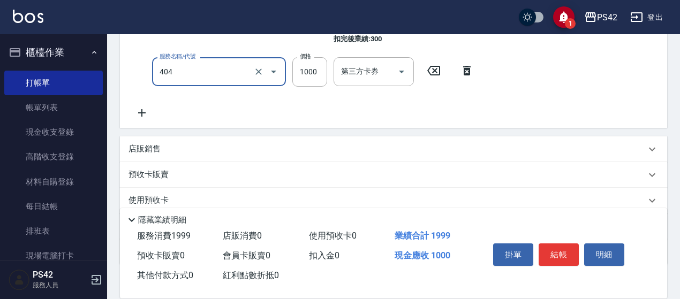
type input "1000護(404)"
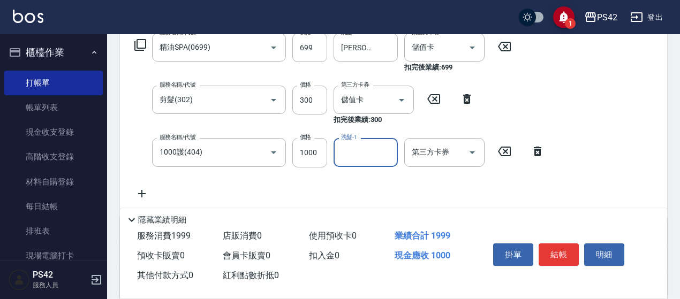
scroll to position [184, 0]
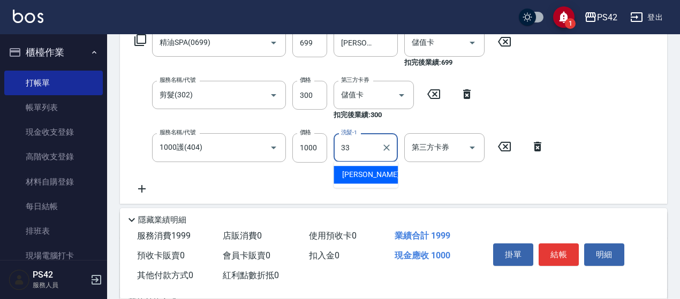
type input "陳盈嵐-33"
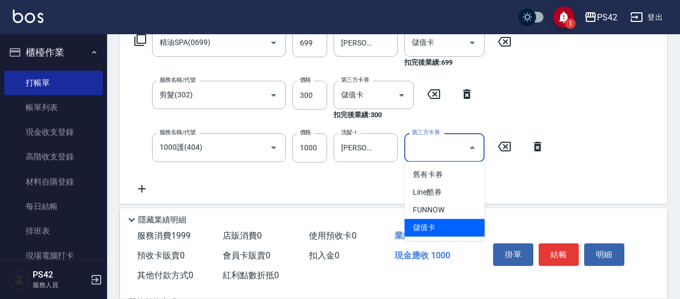
type input "儲值卡"
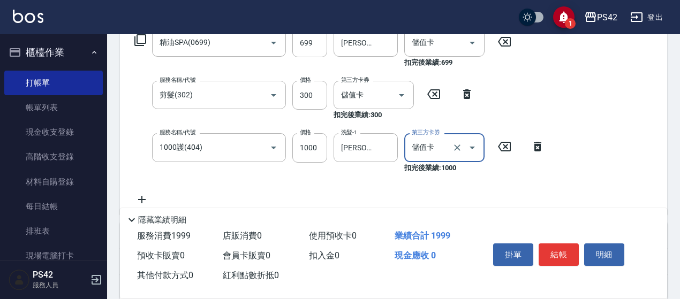
click at [569, 247] on button "結帳" at bounding box center [558, 255] width 40 height 22
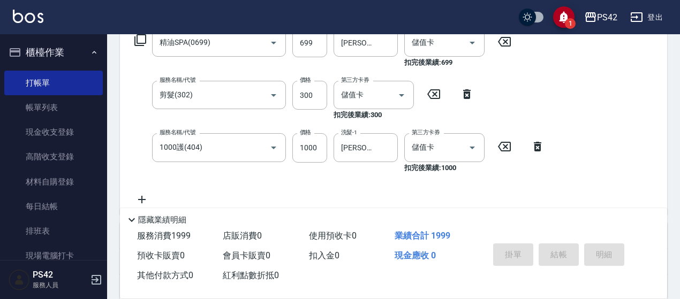
type input "2025/09/23 20:30"
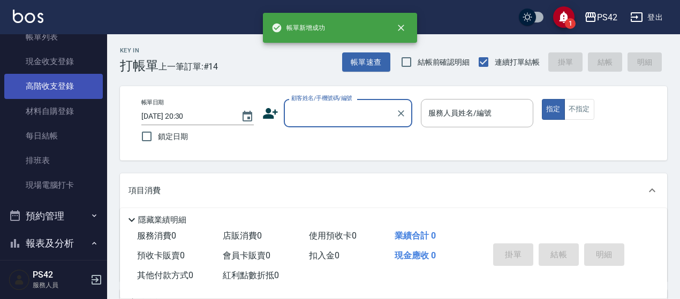
scroll to position [268, 0]
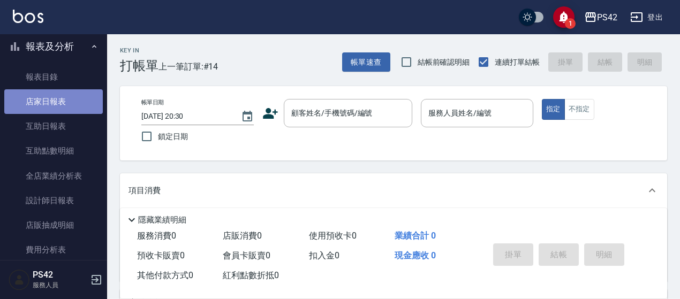
click at [60, 101] on link "店家日報表" at bounding box center [53, 101] width 98 height 25
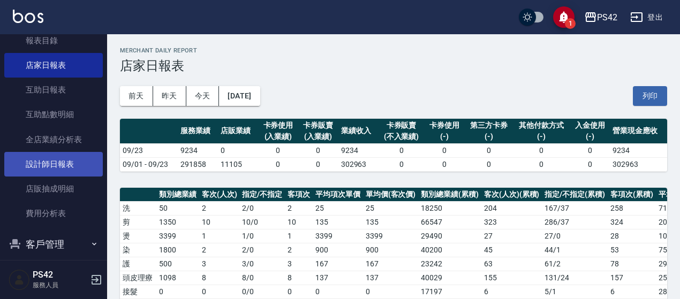
scroll to position [321, 0]
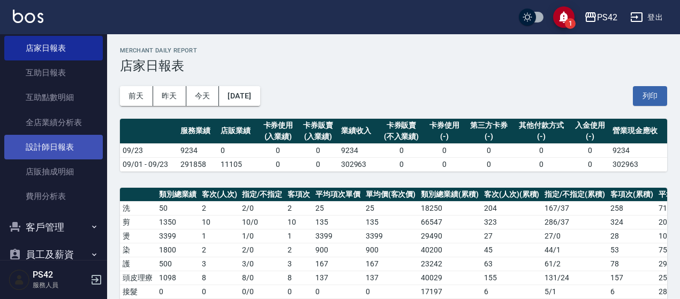
click at [49, 153] on link "設計師日報表" at bounding box center [53, 147] width 98 height 25
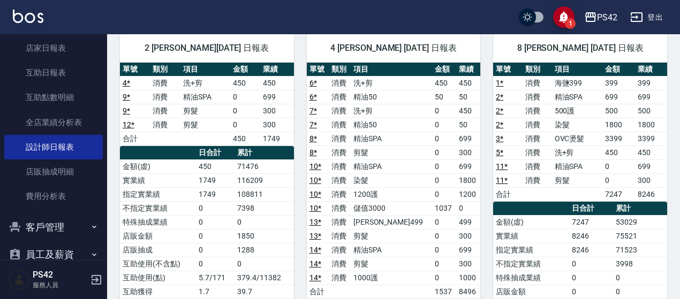
scroll to position [192, 0]
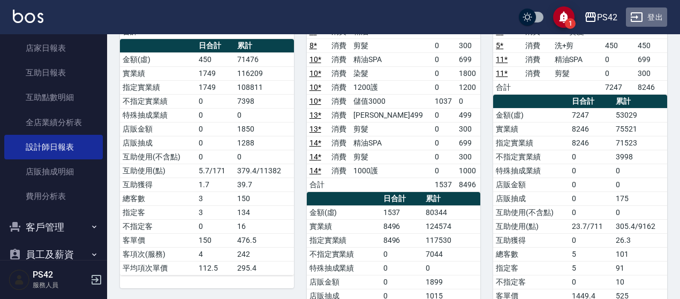
click at [650, 21] on button "登出" at bounding box center [646, 17] width 41 height 20
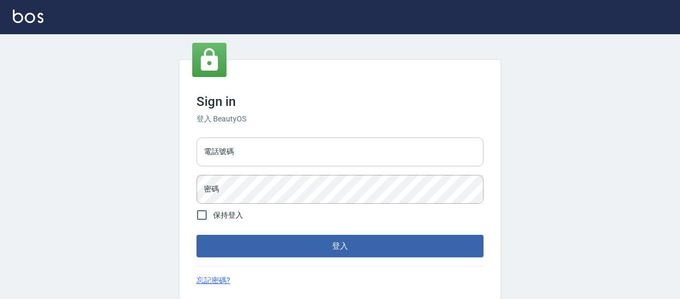
type input "0426657169"
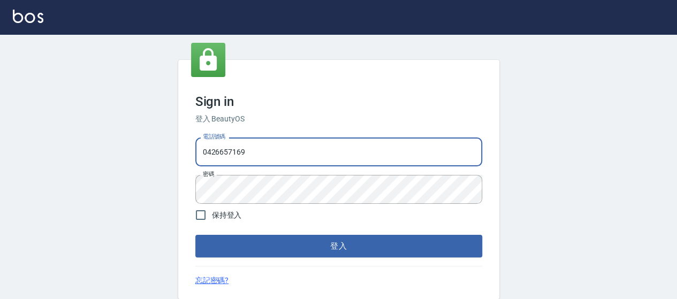
click at [450, 154] on input "0426657169" at bounding box center [338, 152] width 287 height 29
type input "0426657991"
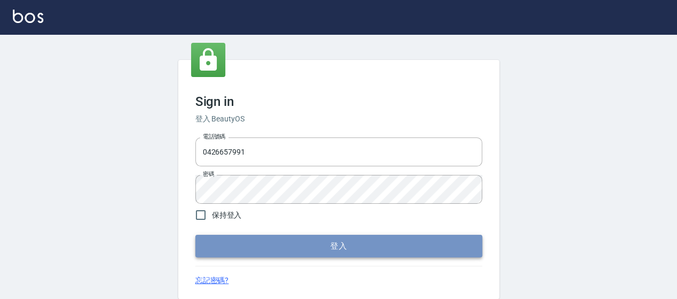
click at [349, 247] on button "登入" at bounding box center [338, 246] width 287 height 22
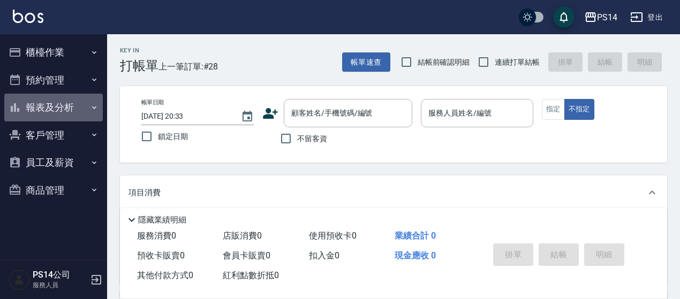
click at [84, 111] on button "報表及分析" at bounding box center [53, 108] width 98 height 28
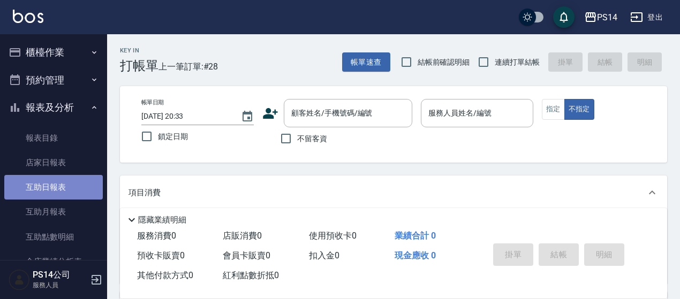
click at [82, 180] on link "互助日報表" at bounding box center [53, 187] width 98 height 25
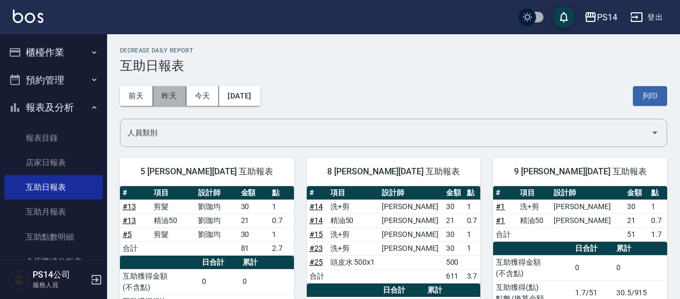
click at [168, 95] on button "昨天" at bounding box center [169, 96] width 33 height 20
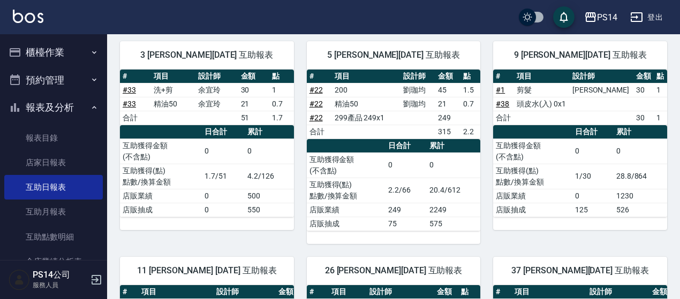
scroll to position [131, 0]
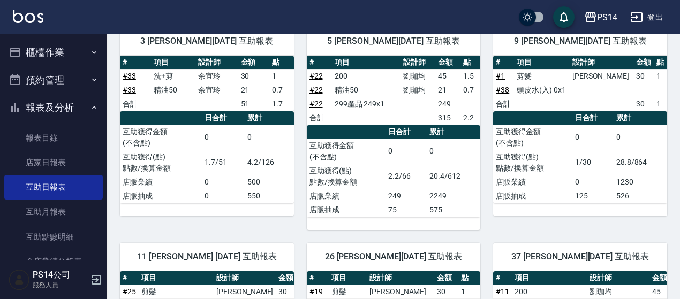
click at [650, 22] on button "登出" at bounding box center [646, 17] width 41 height 20
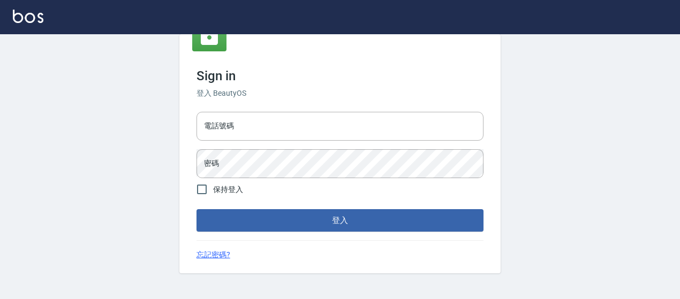
type input "0426657991"
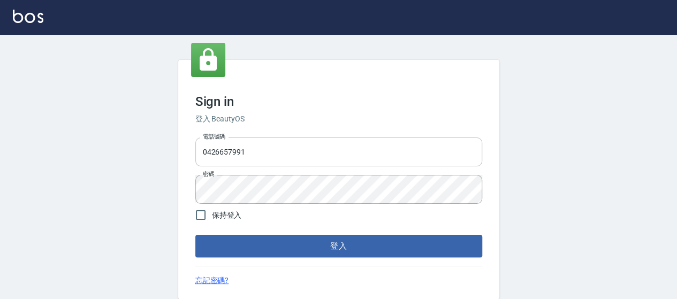
click at [372, 157] on input "0426657991" at bounding box center [338, 152] width 287 height 29
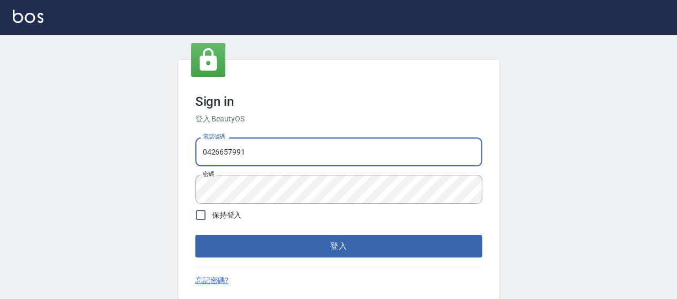
type input "0426657169"
click at [415, 254] on button "登入" at bounding box center [338, 246] width 287 height 22
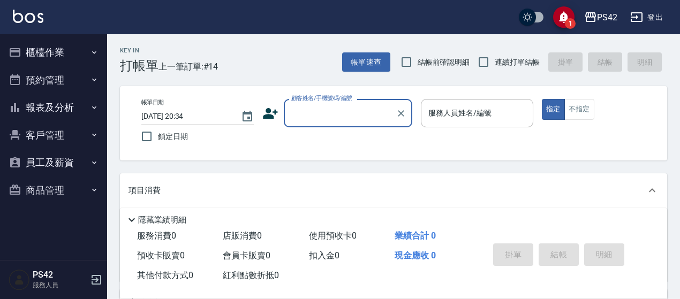
click at [77, 111] on button "報表及分析" at bounding box center [53, 108] width 98 height 28
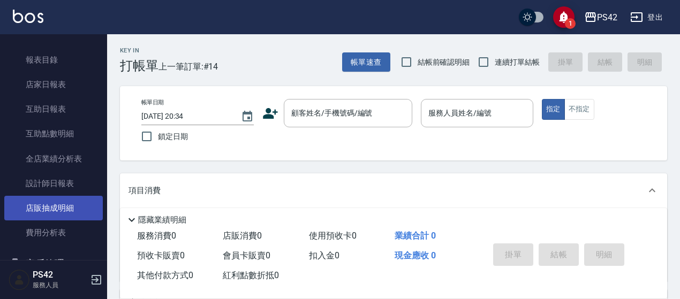
scroll to position [107, 0]
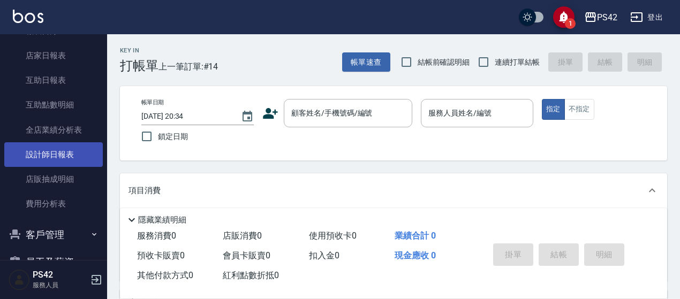
click at [75, 154] on link "設計師日報表" at bounding box center [53, 154] width 98 height 25
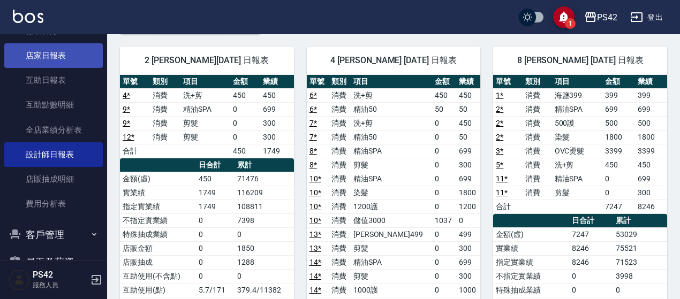
scroll to position [54, 0]
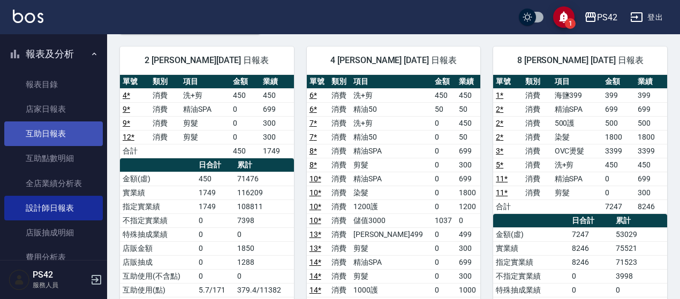
click at [59, 124] on link "互助日報表" at bounding box center [53, 133] width 98 height 25
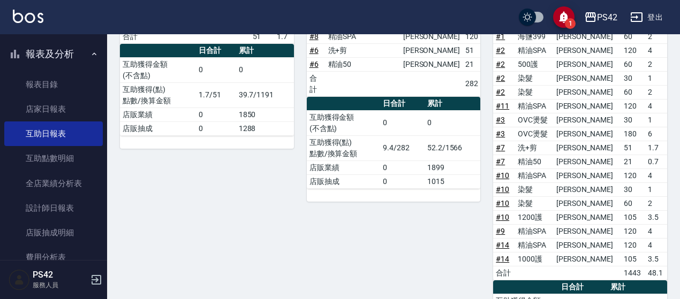
scroll to position [268, 0]
